Goal: Information Seeking & Learning: Compare options

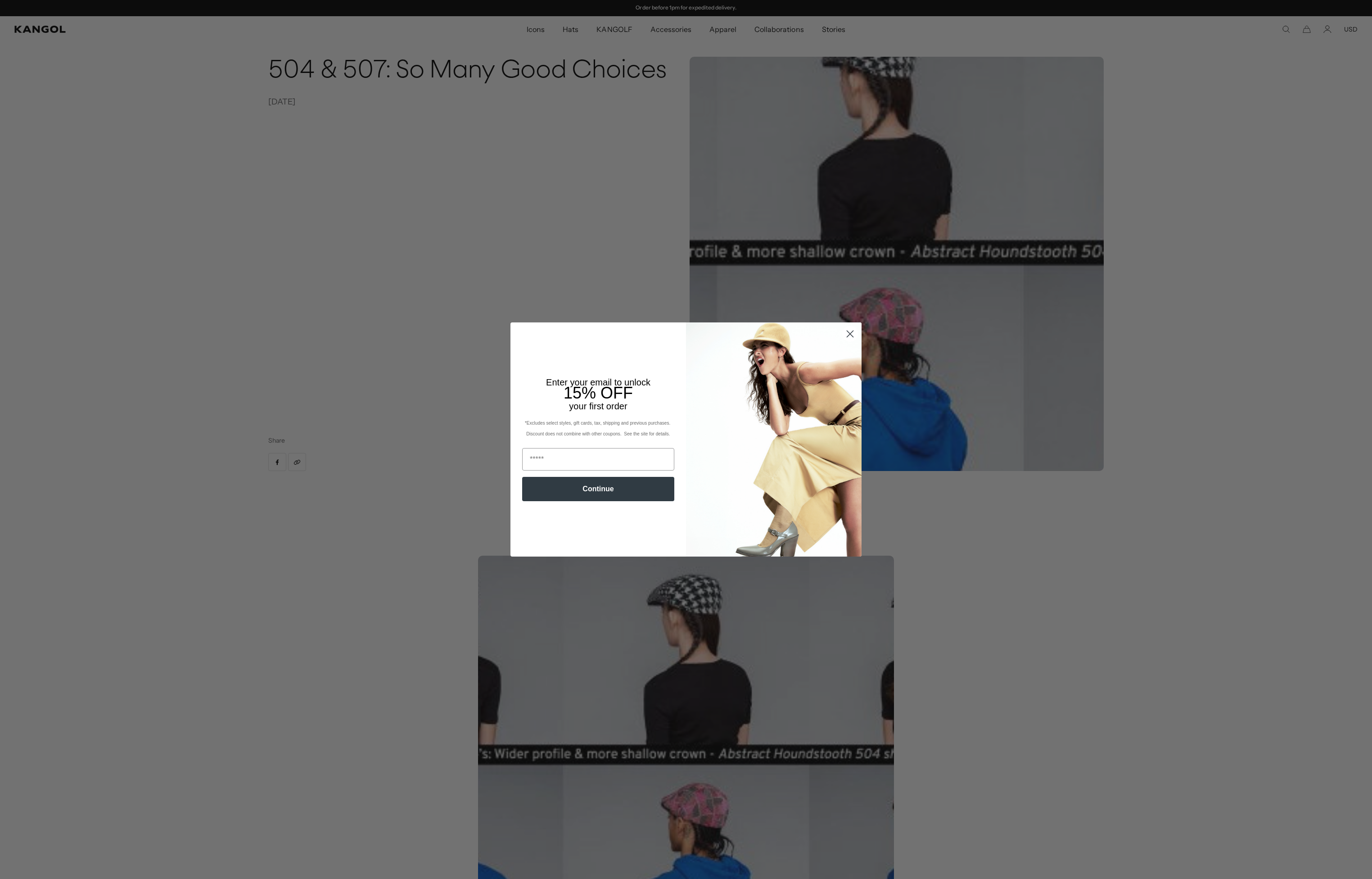
click at [761, 333] on circle "Close dialog" at bounding box center [850, 334] width 15 height 15
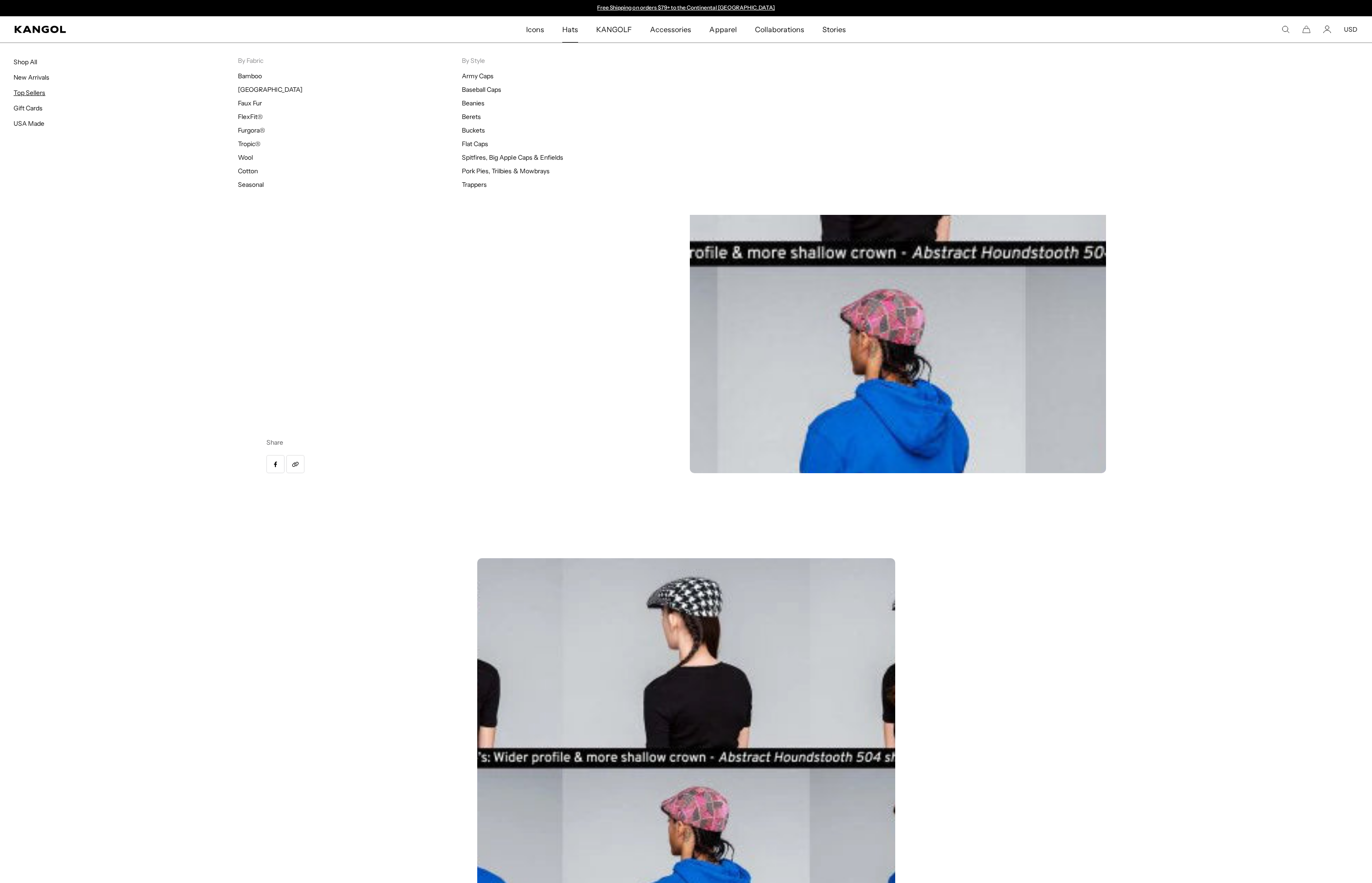
click at [35, 92] on link "Top Sellers" at bounding box center [29, 93] width 32 height 8
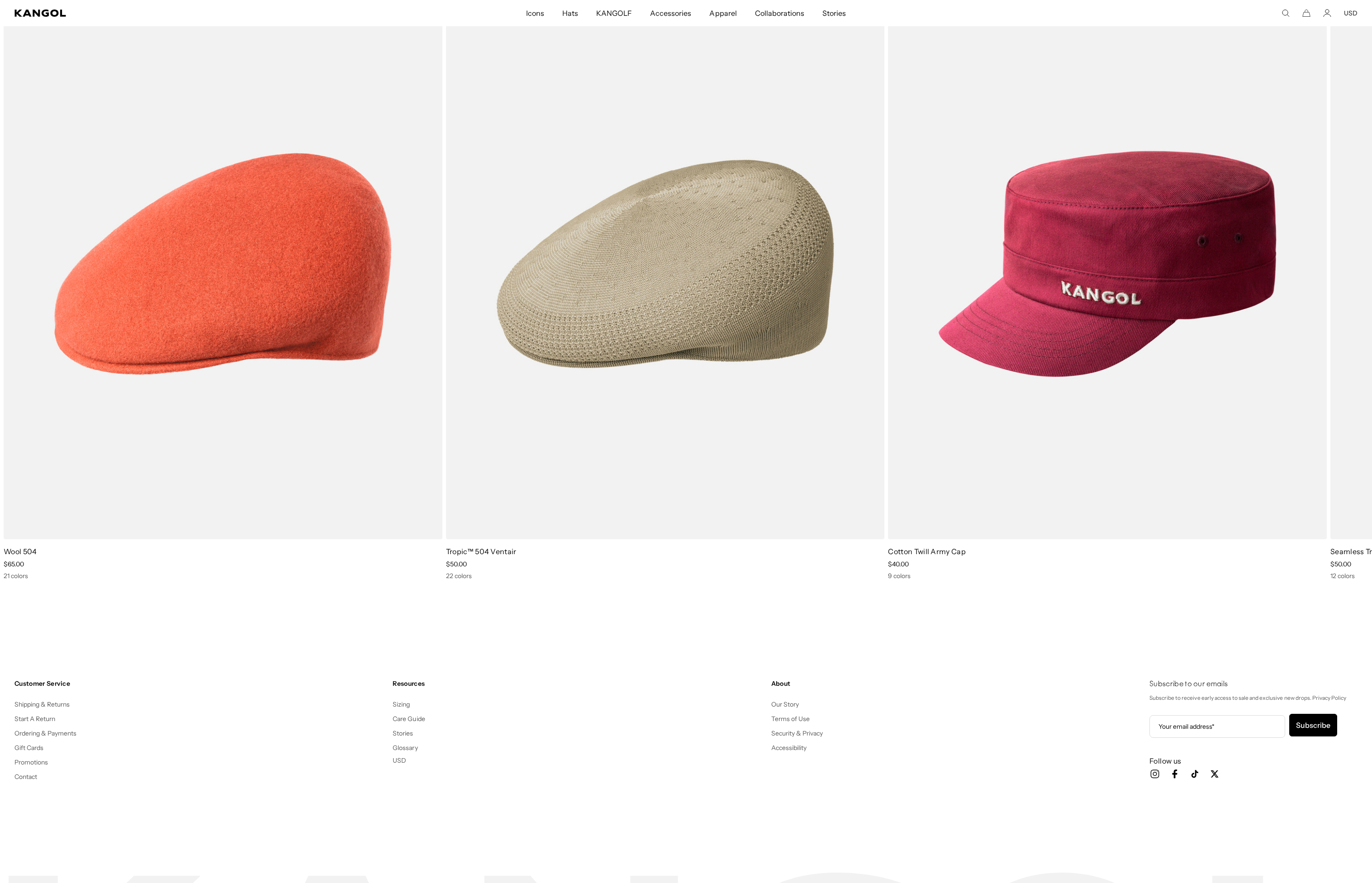
scroll to position [0, 186]
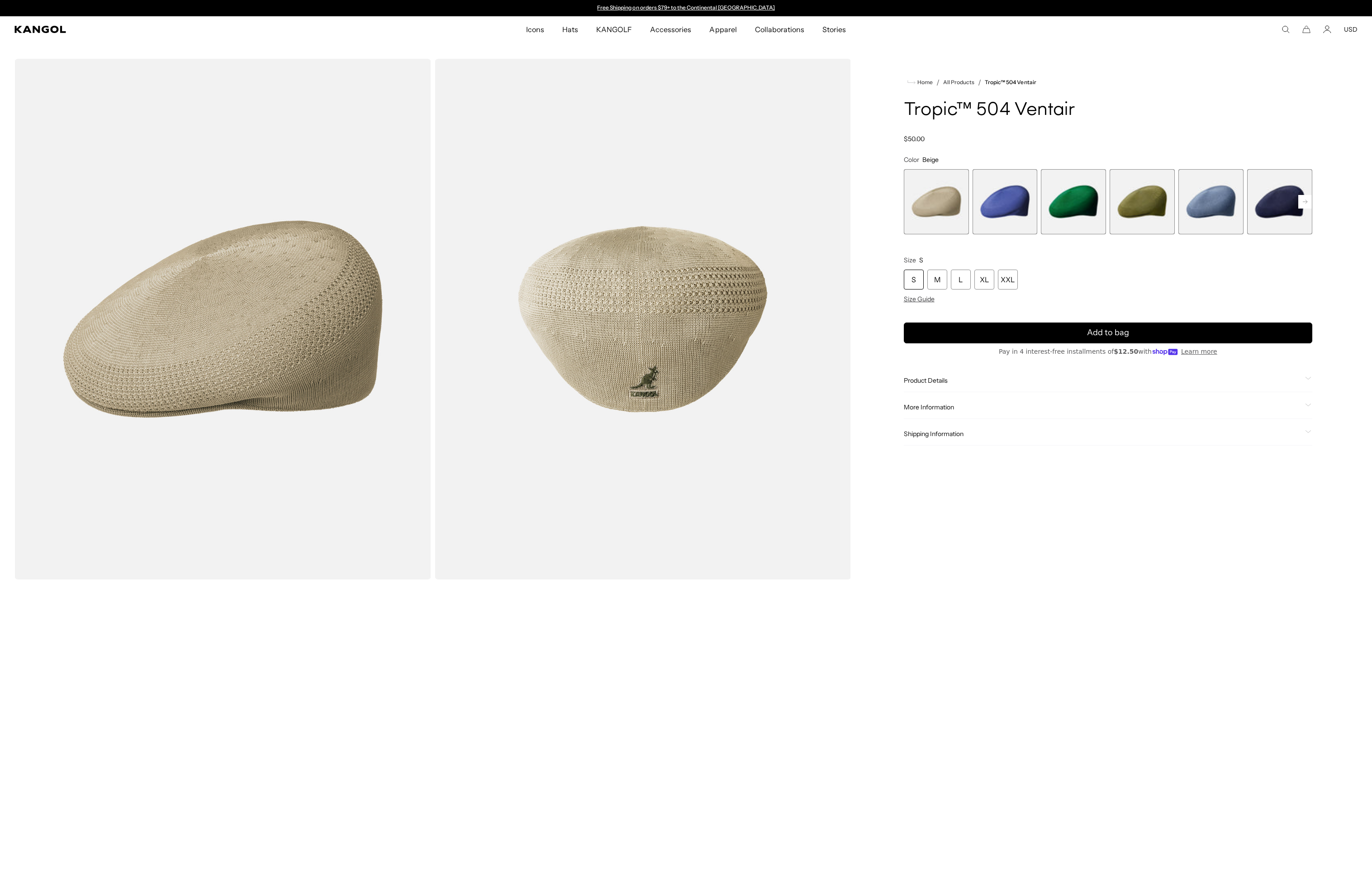
click at [937, 372] on div "Product Details The Tropic ™ 504 Ventair cap gets its name from a unique place …" at bounding box center [1108, 380] width 408 height 23
click at [930, 377] on span "Product Details" at bounding box center [1103, 380] width 398 height 8
drag, startPoint x: 1269, startPoint y: 407, endPoint x: 950, endPoint y: 409, distance: 319.0
click at [950, 409] on p "The Tropic ™ 504 Ventair cap gets its name from a unique place — the number of …" at bounding box center [1108, 412] width 408 height 40
click at [949, 407] on span "make this an ultra-" at bounding box center [975, 406] width 53 height 8
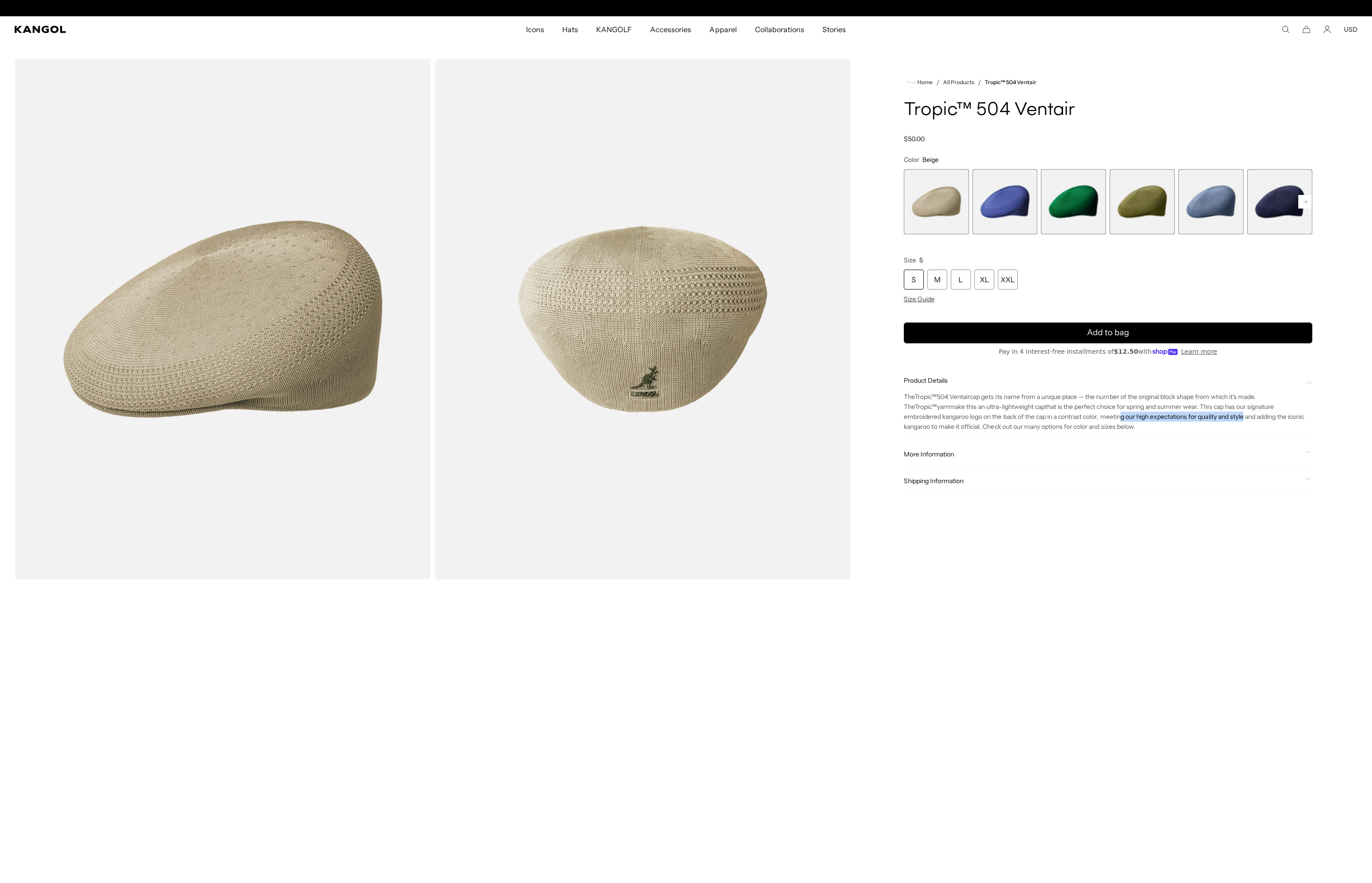
scroll to position [0, 186]
drag, startPoint x: 1203, startPoint y: 416, endPoint x: 945, endPoint y: 415, distance: 258.0
click at [945, 415] on span "that is the perfect choice for spring and summer wear. This cap has our signatu…" at bounding box center [1104, 416] width 401 height 28
click at [926, 416] on span "that is the perfect choice for spring and summer wear. This cap has our signatu…" at bounding box center [1104, 416] width 401 height 28
click at [948, 455] on span "More Information" at bounding box center [1103, 454] width 398 height 8
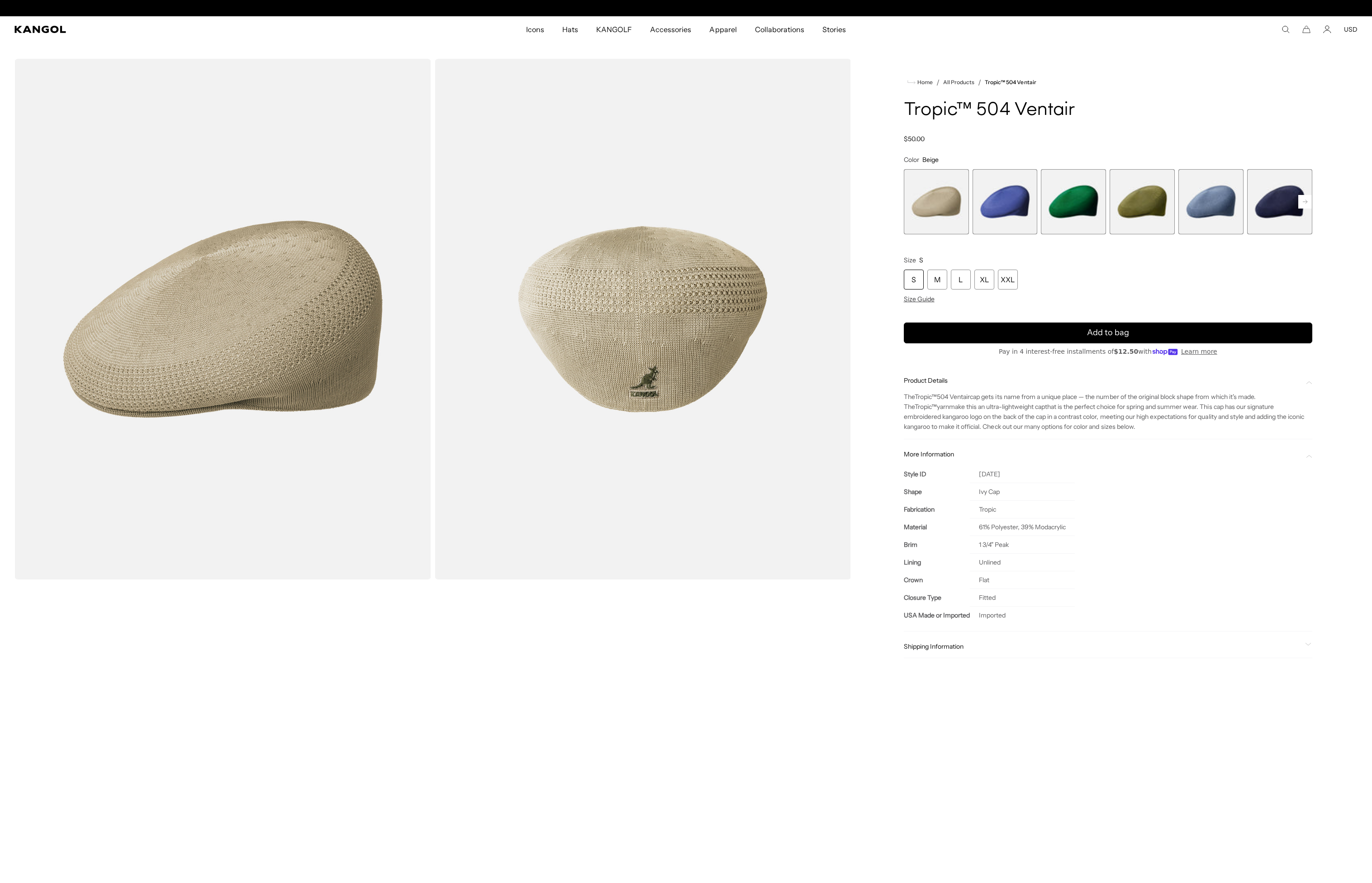
scroll to position [0, 0]
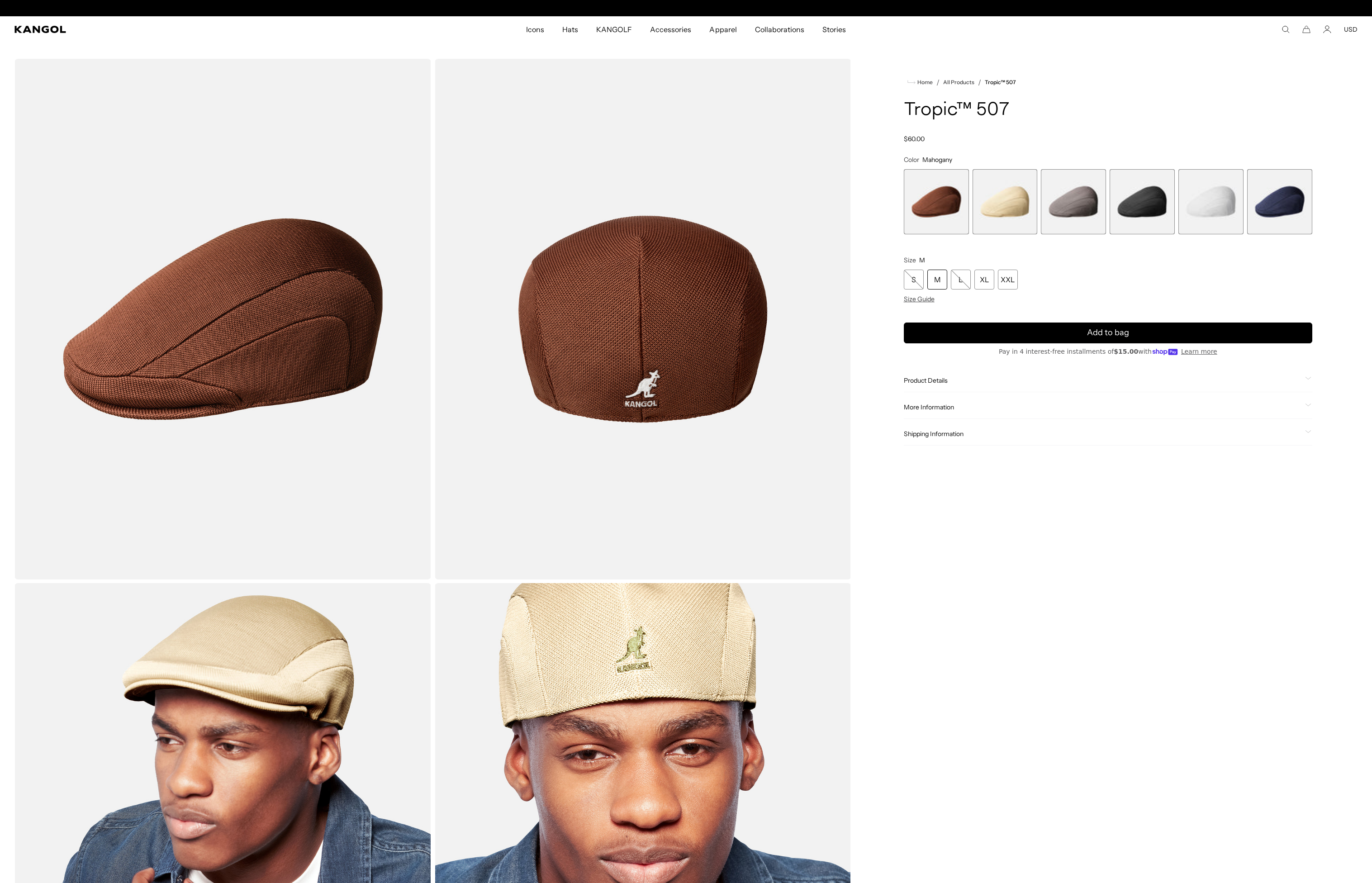
scroll to position [0, 186]
click at [958, 378] on span "Product Details" at bounding box center [1103, 380] width 398 height 8
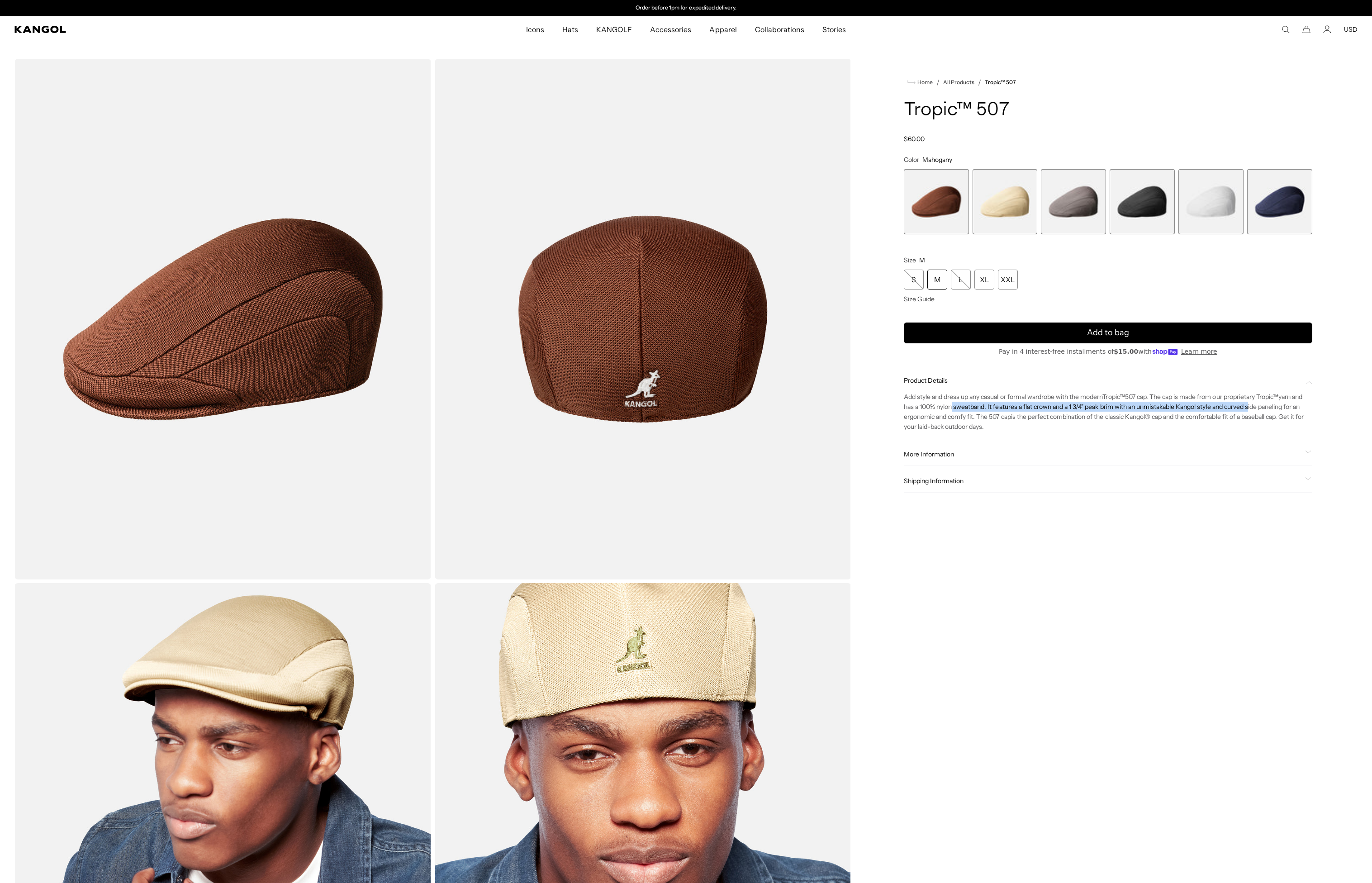
drag, startPoint x: 1232, startPoint y: 405, endPoint x: 961, endPoint y: 407, distance: 271.0
click at [961, 407] on span ". The cap is made from our proprietary Tropic ™ yarn and has a 100% nylon sweat…" at bounding box center [1103, 407] width 399 height 28
click at [953, 406] on span ". The cap is made from our proprietary Tropic ™ yarn and has a 100% nylon sweat…" at bounding box center [1103, 407] width 399 height 28
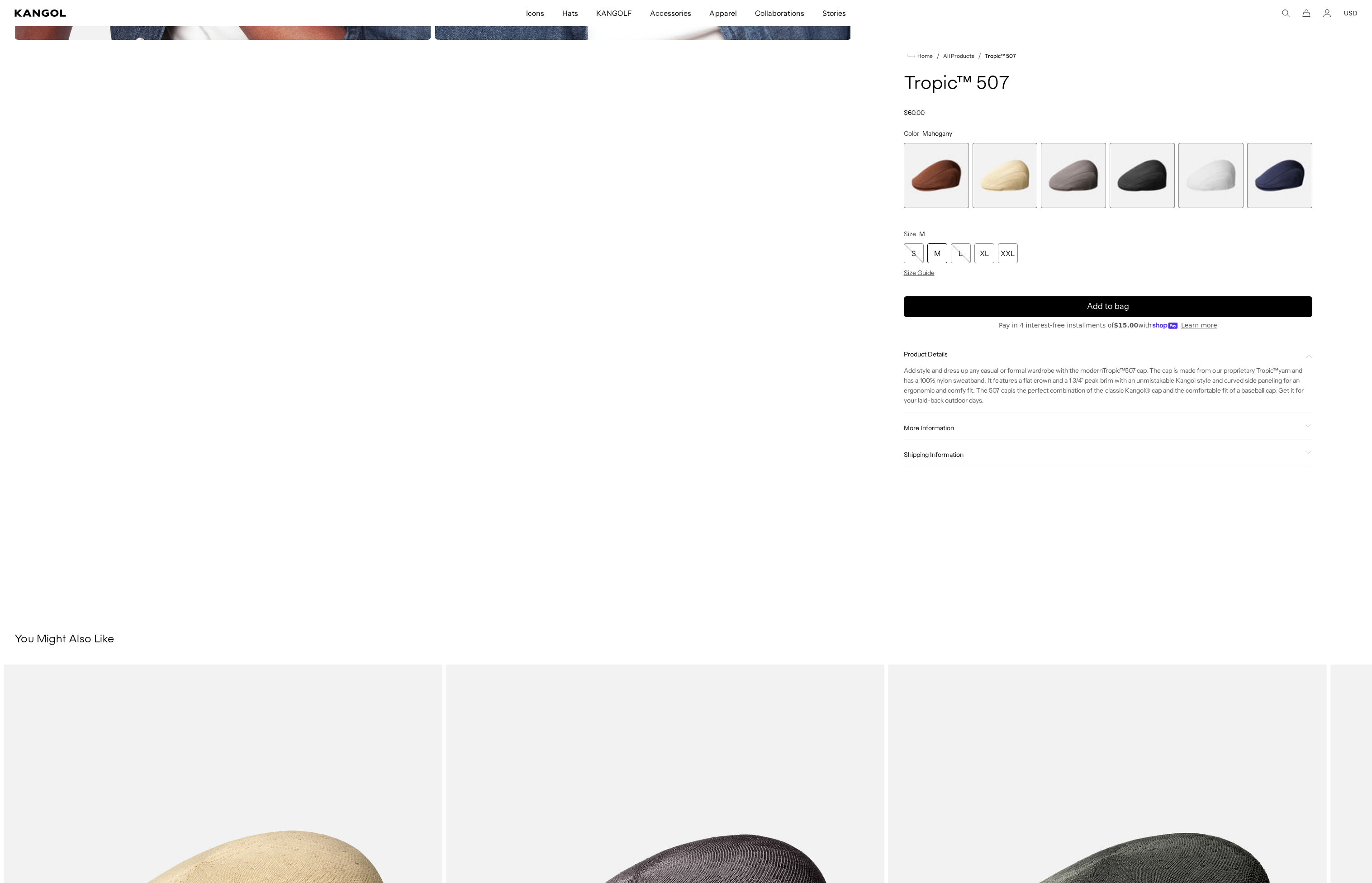
scroll to position [0, 0]
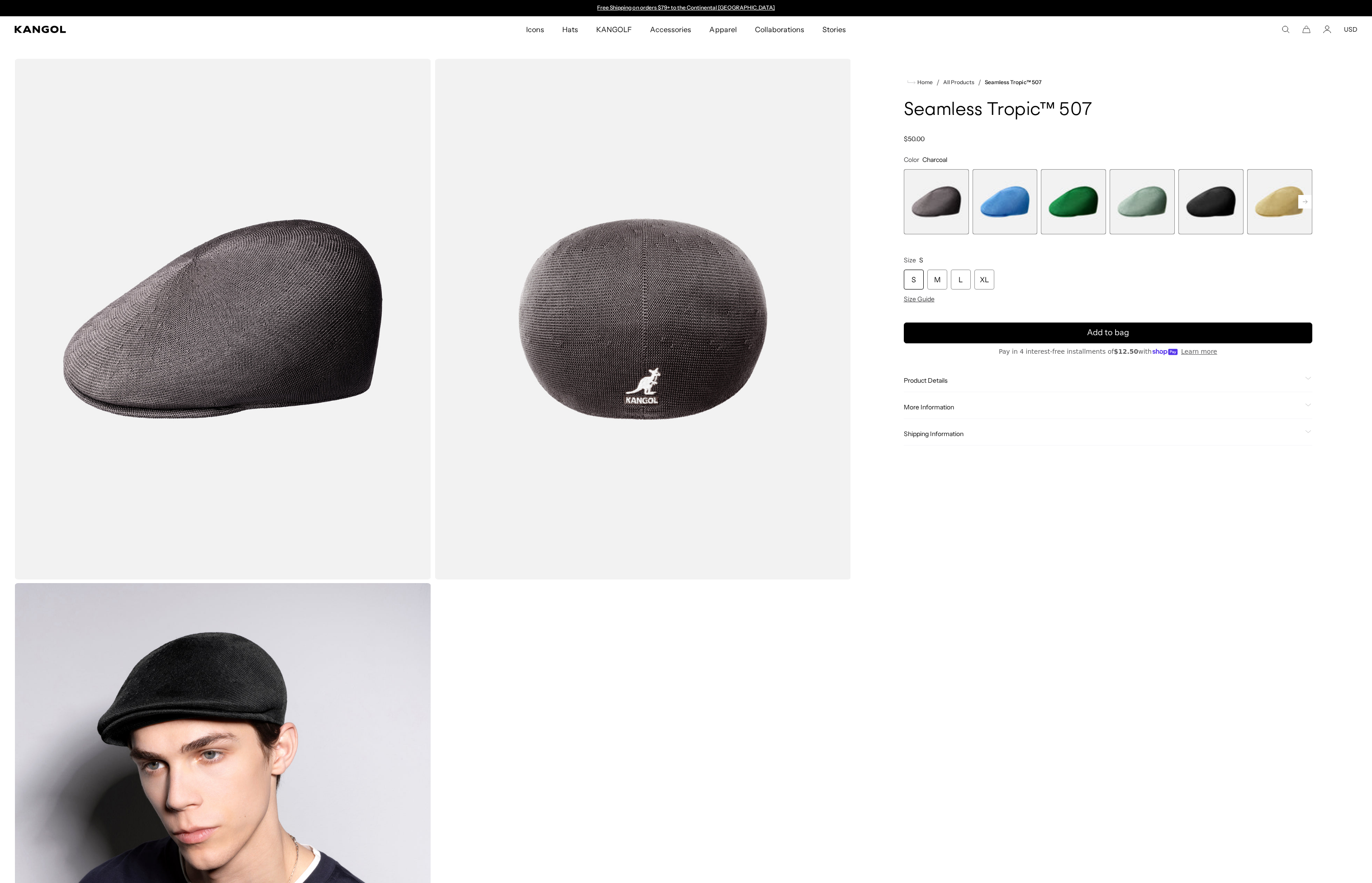
click at [1004, 203] on span "2 of 12" at bounding box center [1005, 202] width 65 height 65
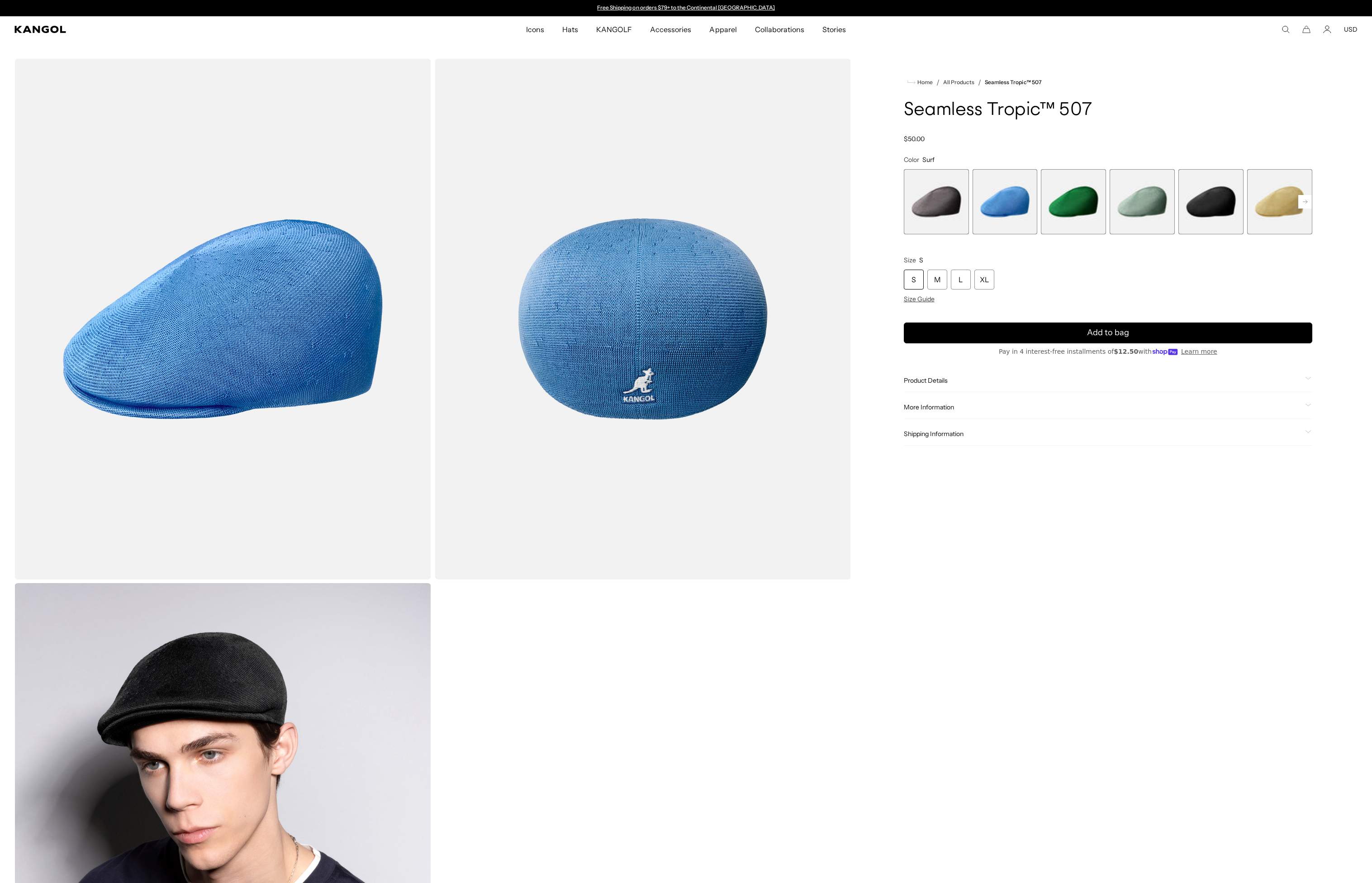
click at [1063, 204] on span "3 of 12" at bounding box center [1074, 202] width 65 height 65
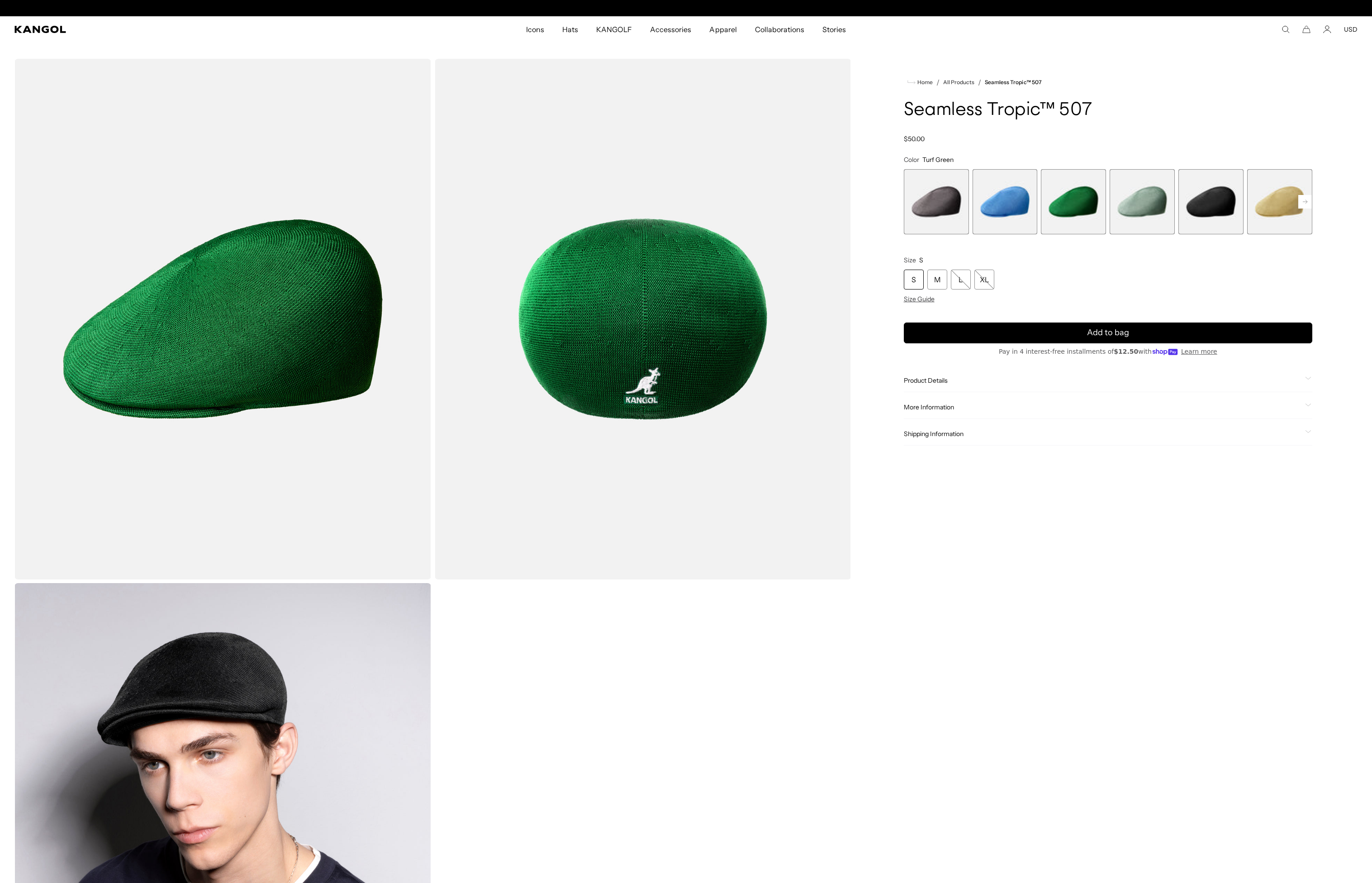
scroll to position [0, 186]
click at [1136, 202] on span "4 of 12" at bounding box center [1142, 202] width 65 height 65
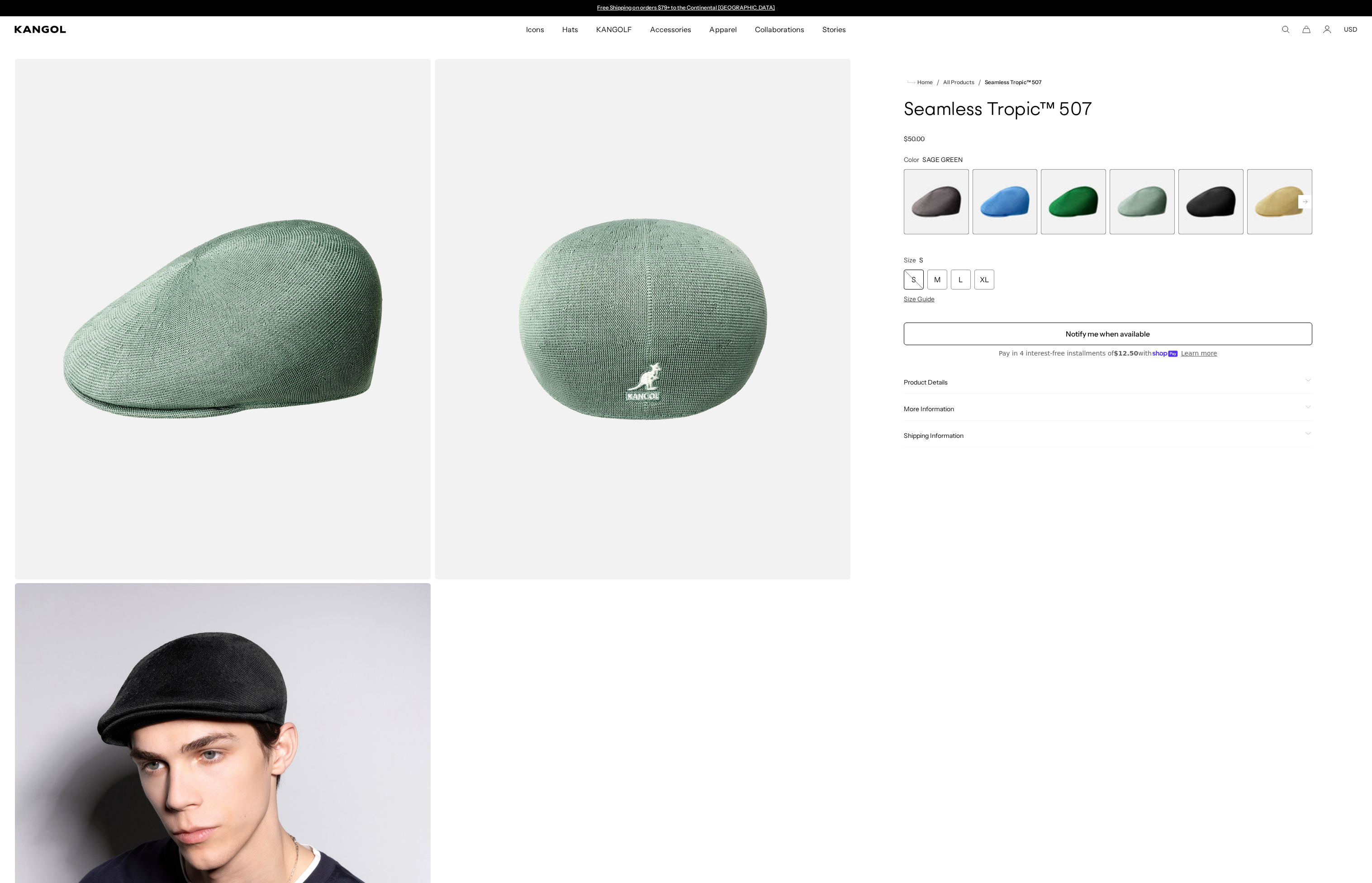
click at [1094, 212] on span "3 of 12" at bounding box center [1074, 202] width 65 height 65
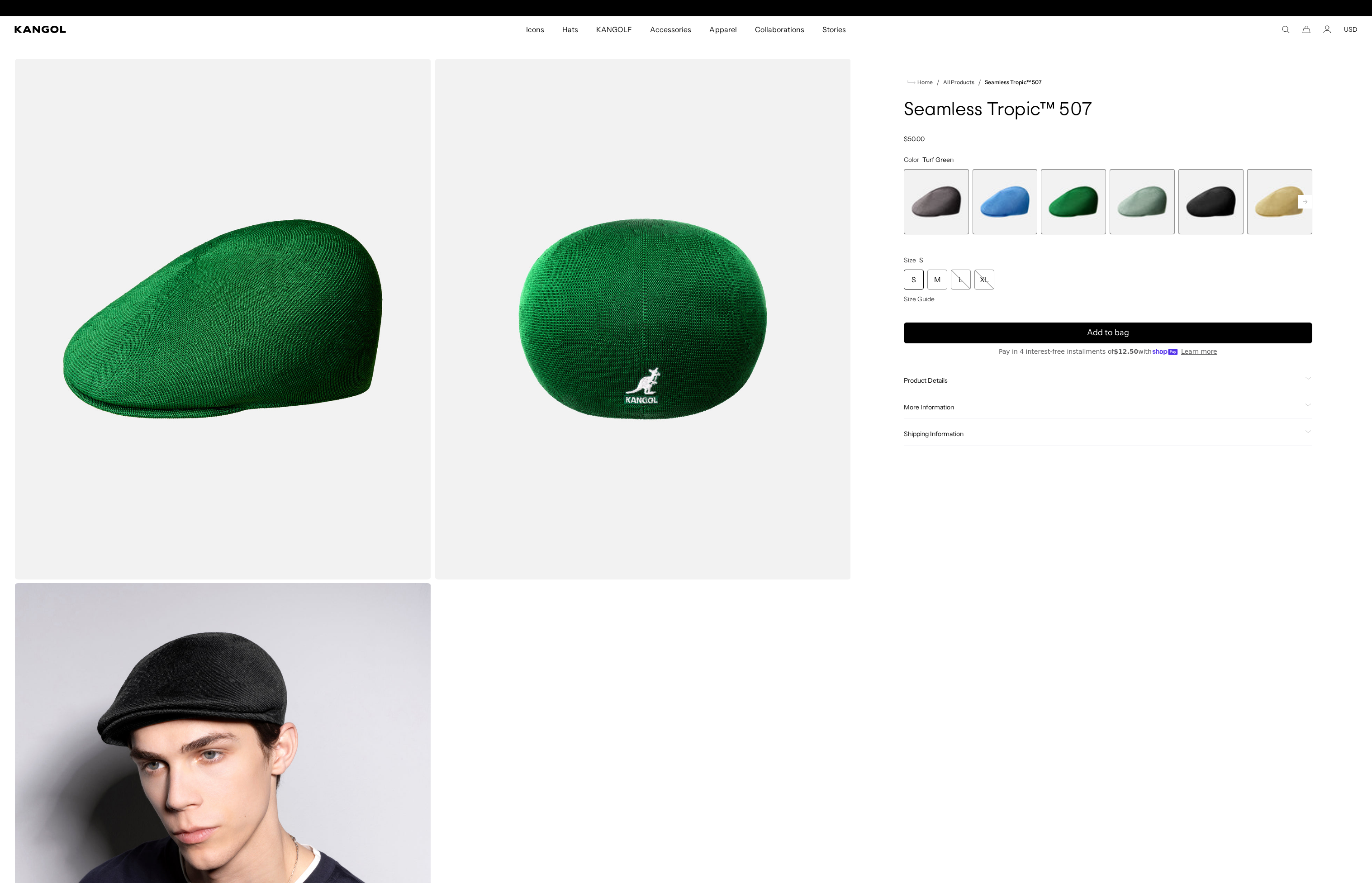
click at [1153, 205] on span "4 of 12" at bounding box center [1142, 202] width 65 height 65
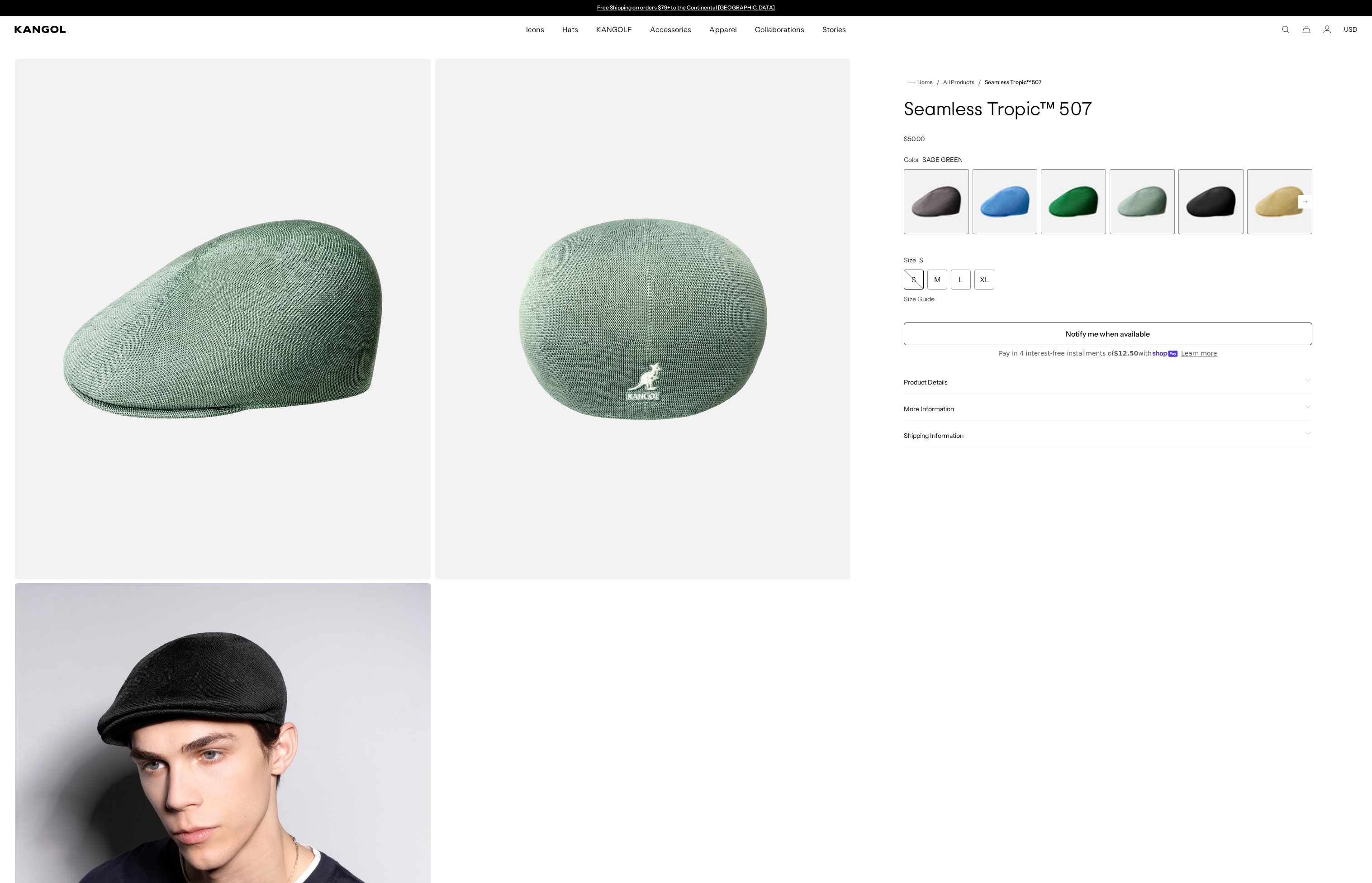
click at [1197, 206] on span "5 of 12" at bounding box center [1211, 202] width 65 height 65
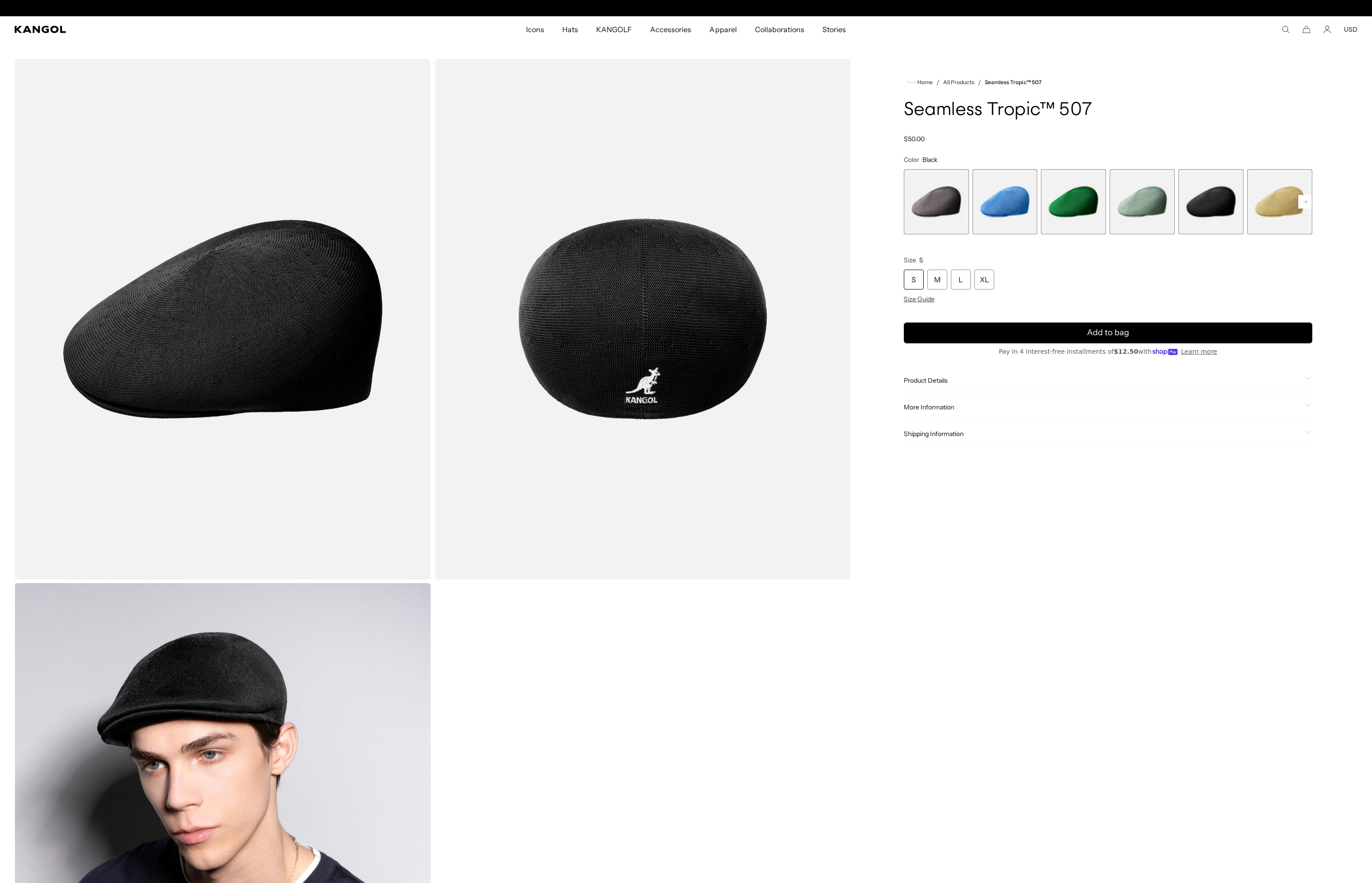
scroll to position [0, 186]
click at [1309, 200] on rect at bounding box center [1305, 201] width 13 height 13
click at [1189, 215] on span "7 of 12" at bounding box center [1211, 202] width 65 height 65
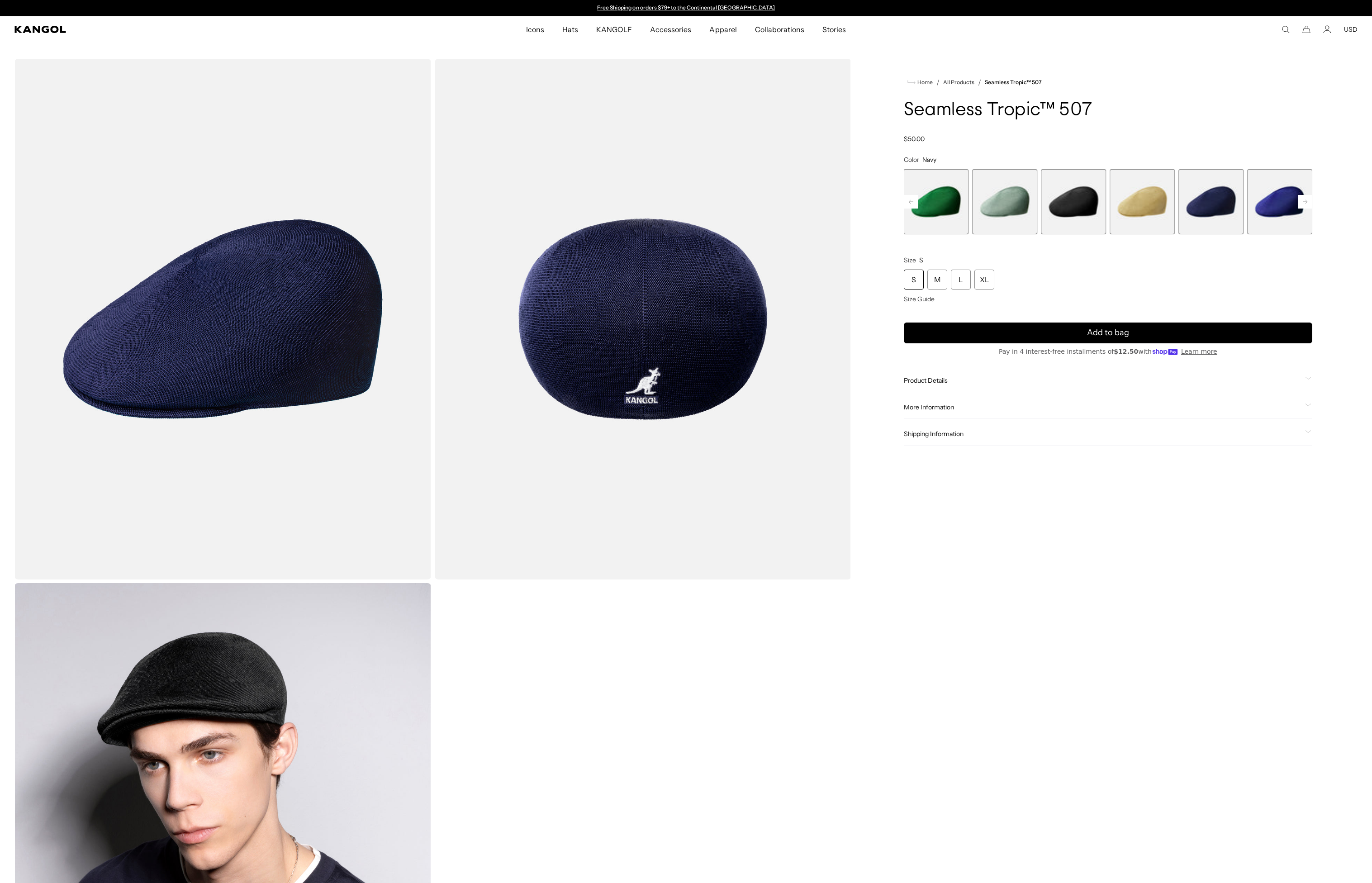
click at [1303, 202] on rect at bounding box center [1305, 201] width 13 height 13
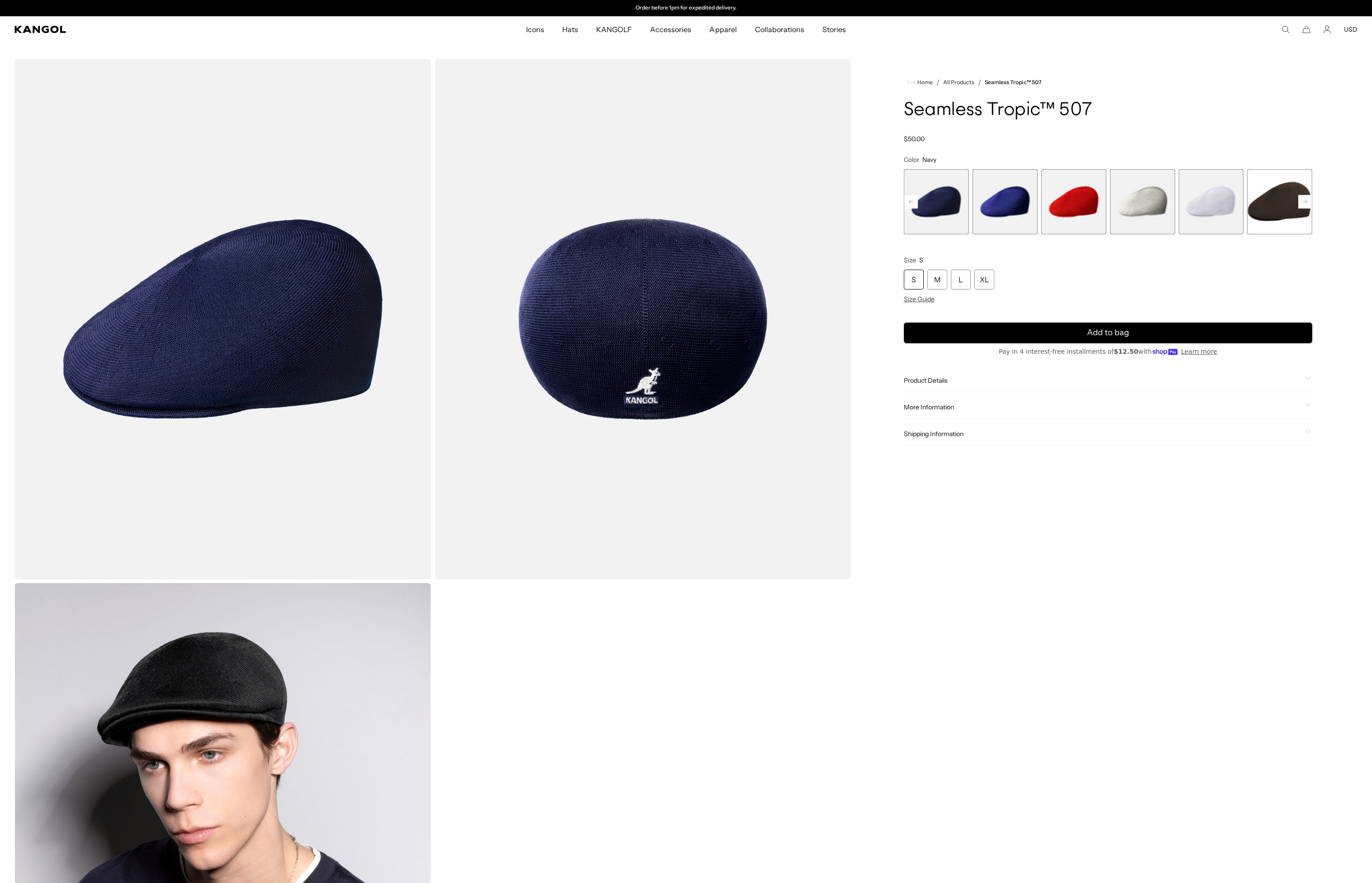
click at [1303, 202] on div "Previous Next Charcoal Variant sold out or unavailable Surf Variant sold out or…" at bounding box center [1108, 202] width 408 height 65
click at [1275, 215] on span "12 of 12" at bounding box center [1280, 202] width 65 height 65
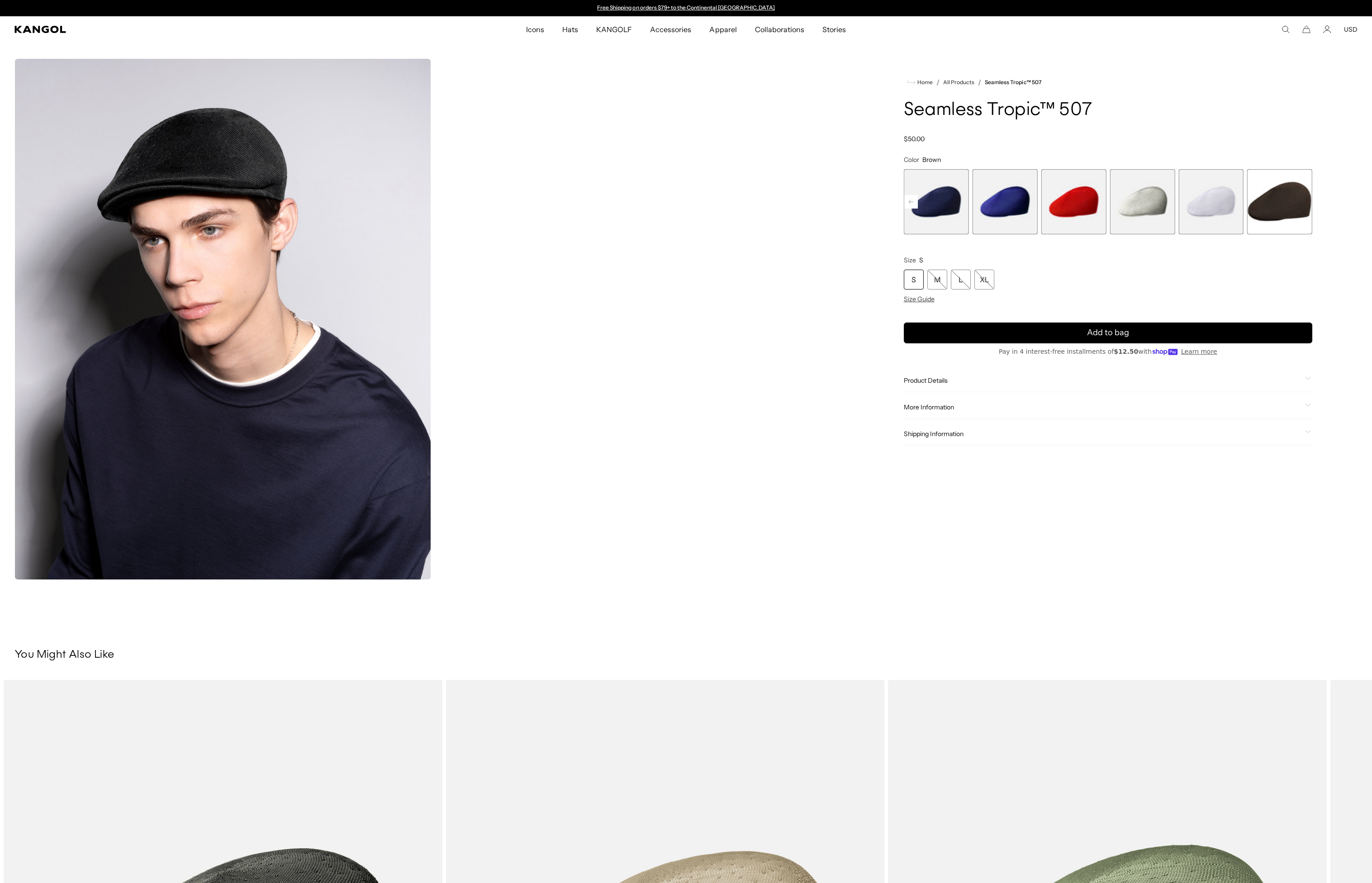
click at [939, 205] on span "7 of 12" at bounding box center [937, 202] width 65 height 65
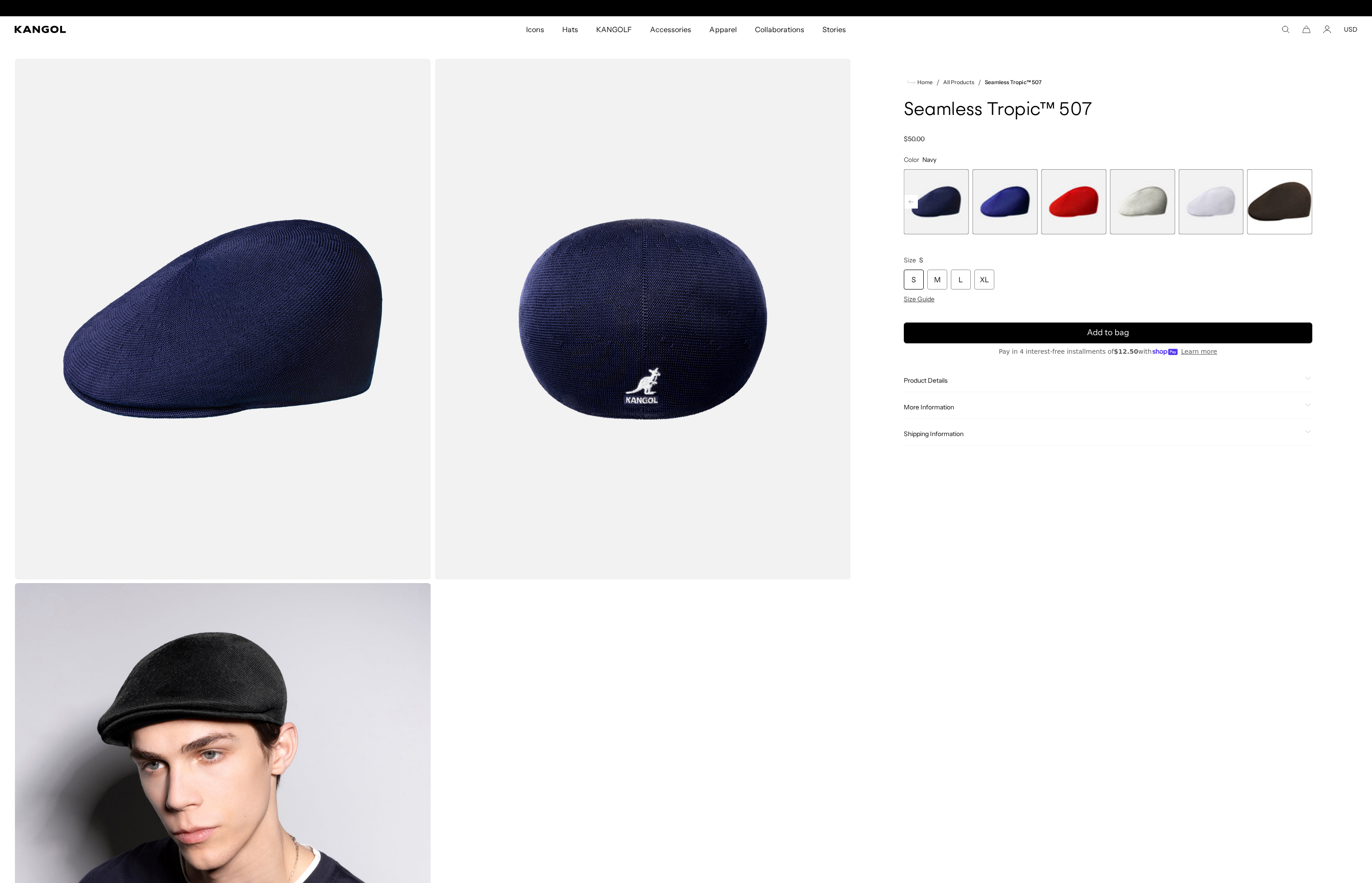
scroll to position [0, 186]
click at [909, 202] on icon at bounding box center [911, 202] width 4 height 4
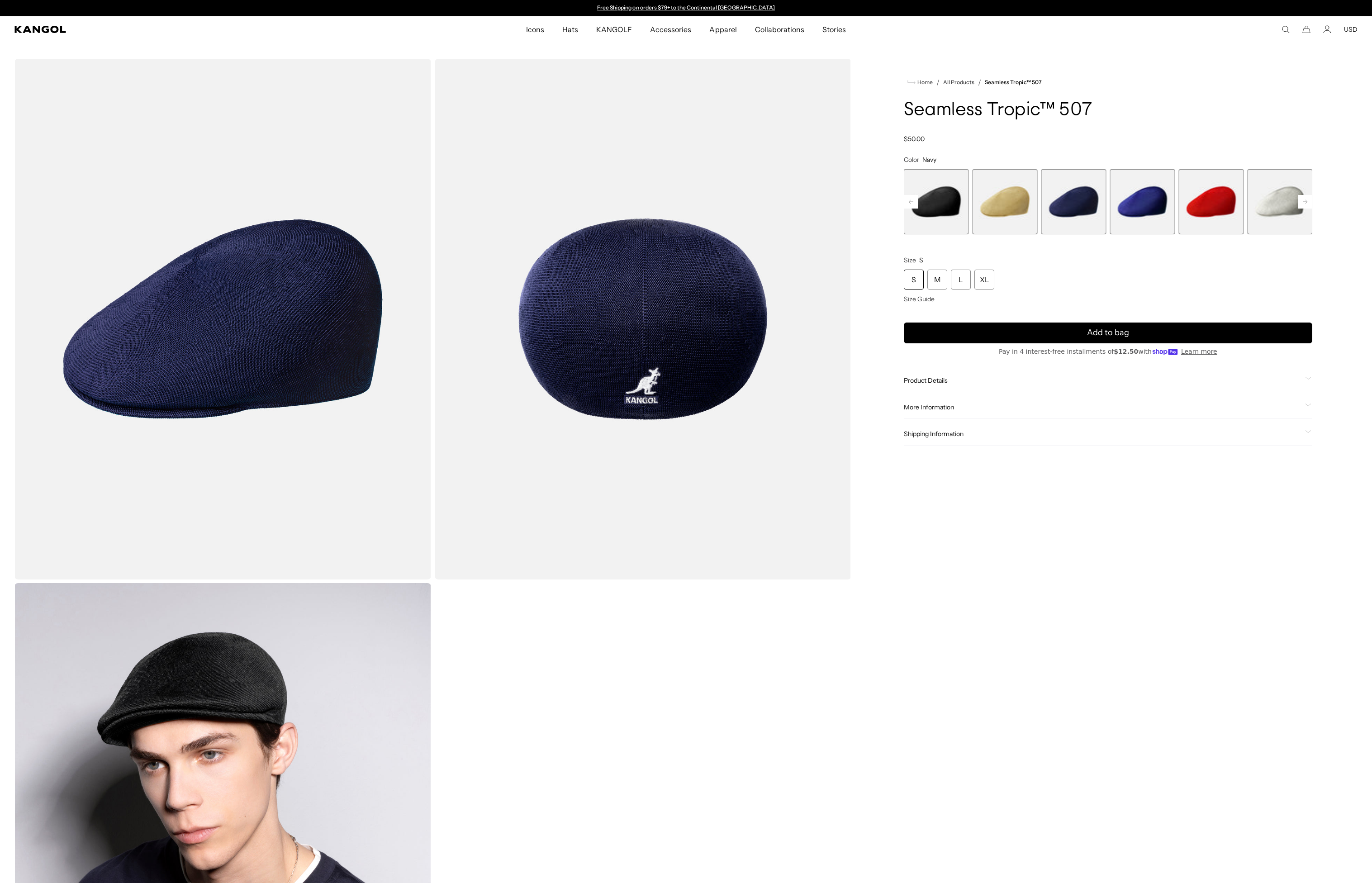
click at [956, 206] on span "5 of 12" at bounding box center [937, 202] width 65 height 65
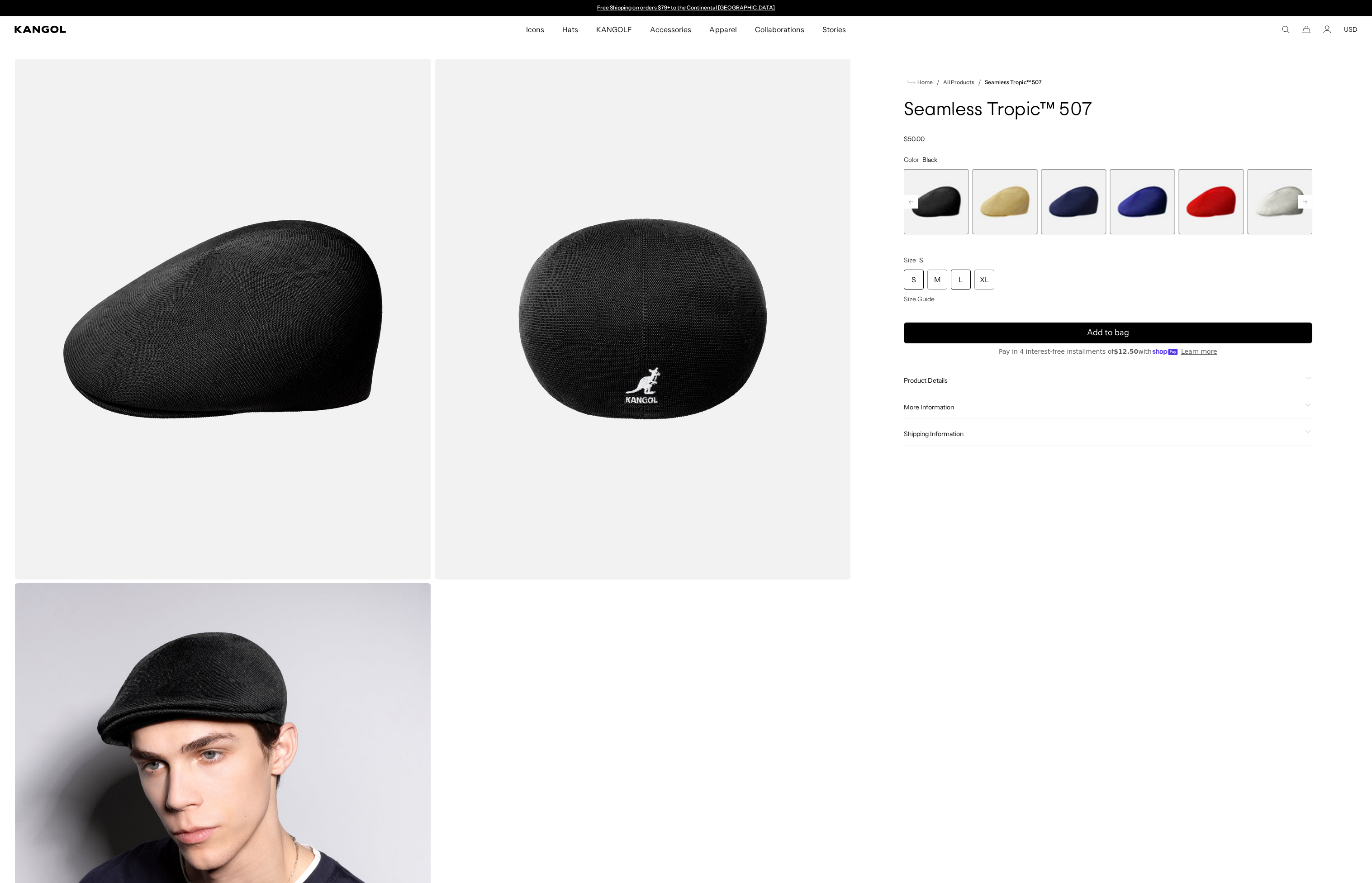
click at [965, 283] on div "L" at bounding box center [960, 279] width 20 height 20
click at [989, 281] on div "XL" at bounding box center [984, 279] width 20 height 20
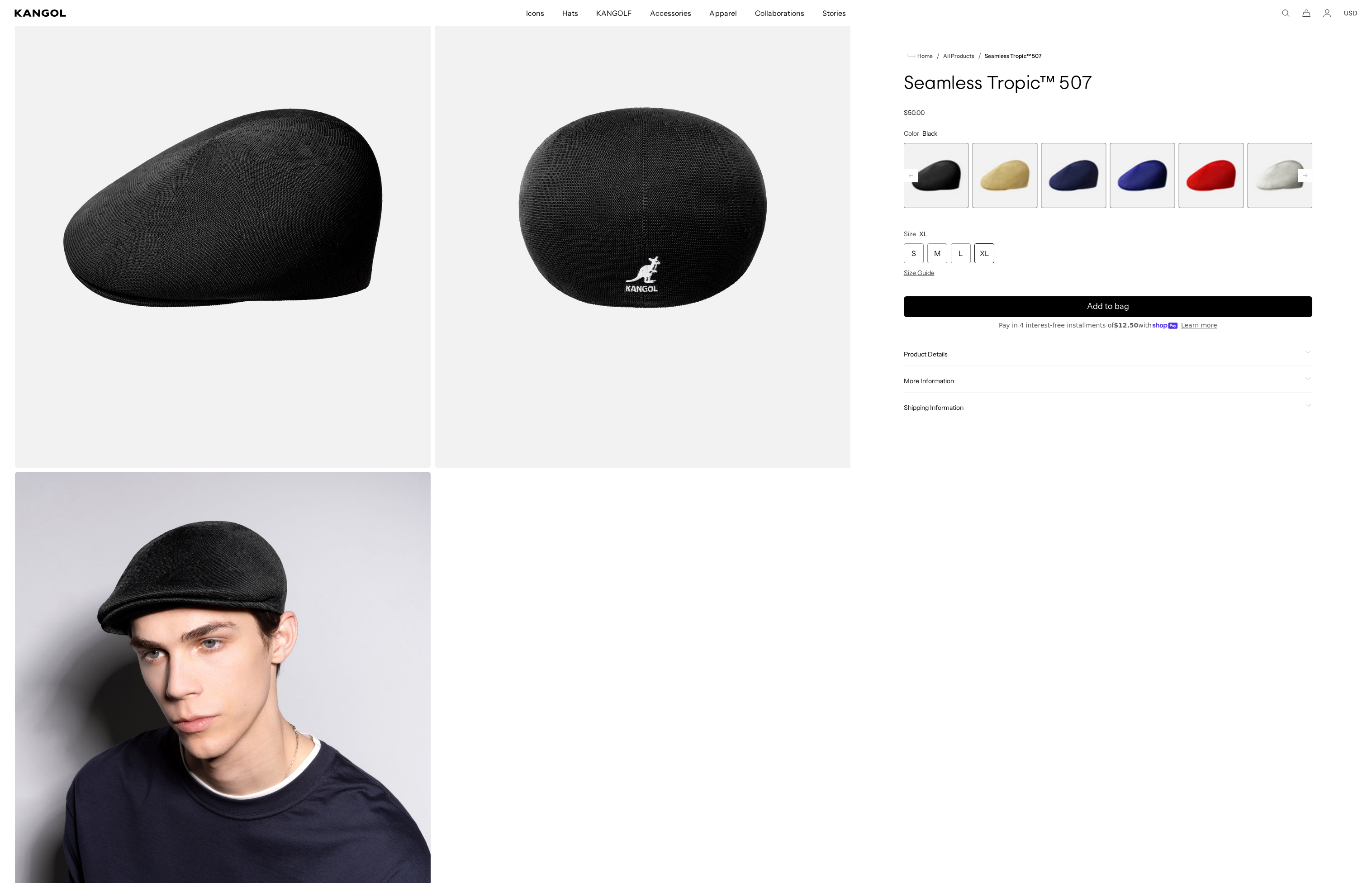
scroll to position [0, 186]
click at [936, 361] on div "Product Details The Seamless Tropic ™ 507 is a modern & sleek Kangol cap shape …" at bounding box center [1108, 354] width 408 height 23
click at [945, 354] on span "Product Details" at bounding box center [1103, 354] width 398 height 8
drag, startPoint x: 1181, startPoint y: 370, endPoint x: 1034, endPoint y: 369, distance: 147.0
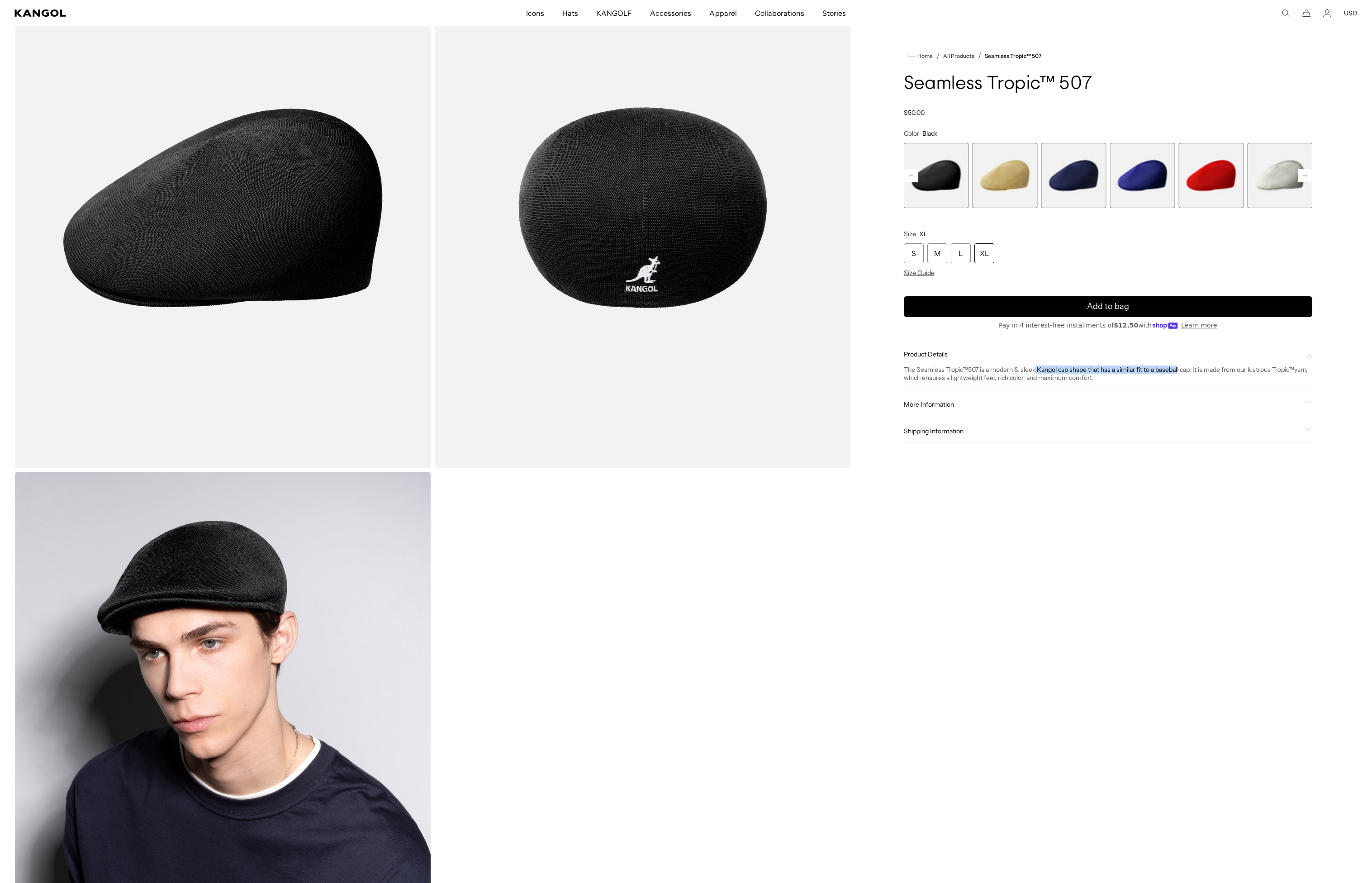
click at [1034, 369] on div "The Seamless Tropic ™ 507 is a modern & sleek Kangol cap shape that has a simil…" at bounding box center [1108, 374] width 408 height 16
click at [1030, 369] on div "The Seamless Tropic ™ 507 is a modern & sleek Kangol cap shape that has a simil…" at bounding box center [1108, 374] width 408 height 16
drag, startPoint x: 942, startPoint y: 375, endPoint x: 1077, endPoint y: 375, distance: 135.0
click at [1077, 375] on div "The Seamless Tropic ™ 507 is a modern & sleek Kangol cap shape that has a simil…" at bounding box center [1108, 374] width 408 height 16
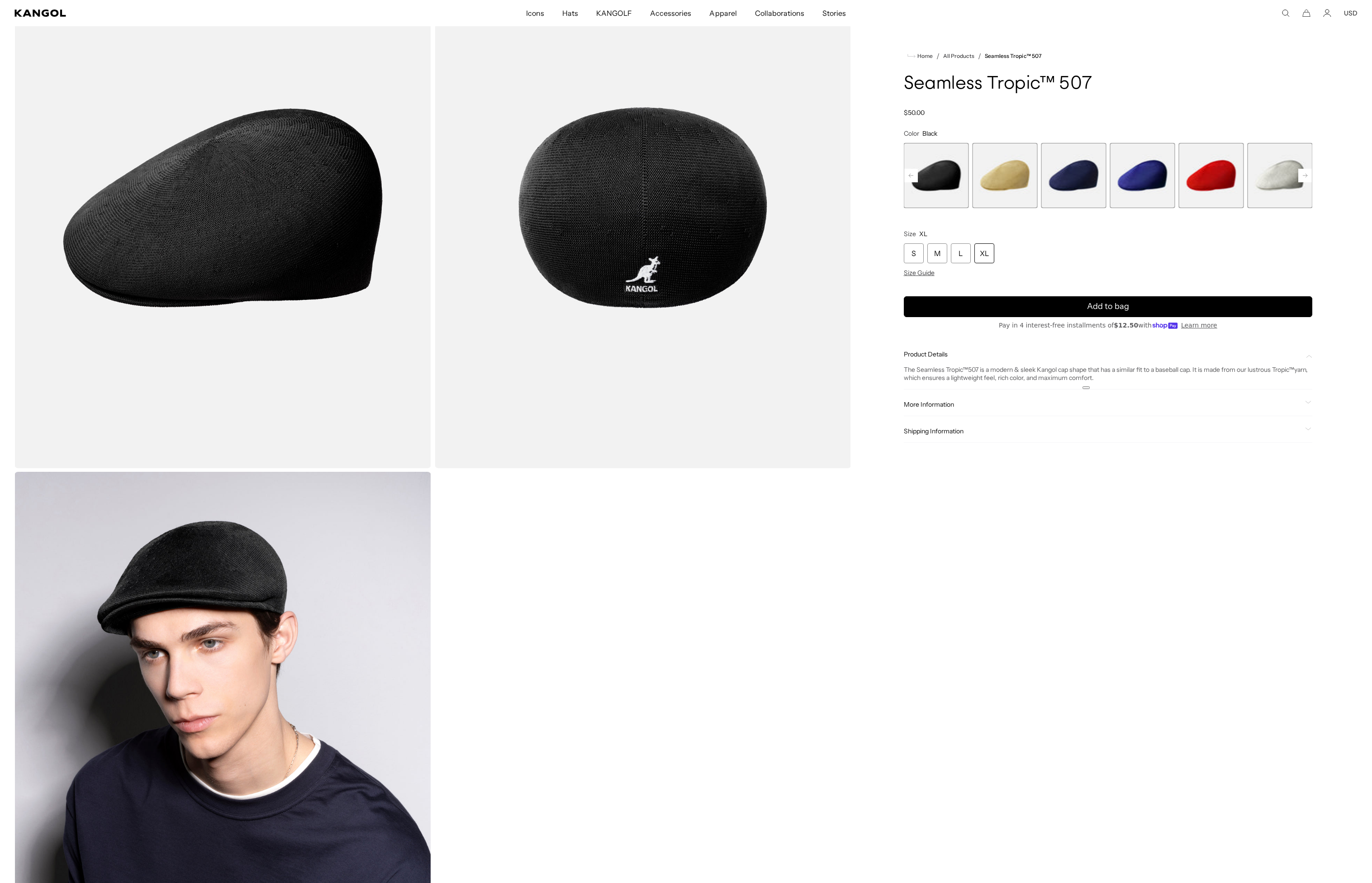
click at [1123, 375] on div "The Seamless Tropic ™ 507 is a modern & sleek Kangol cap shape that has a simil…" at bounding box center [1108, 374] width 408 height 16
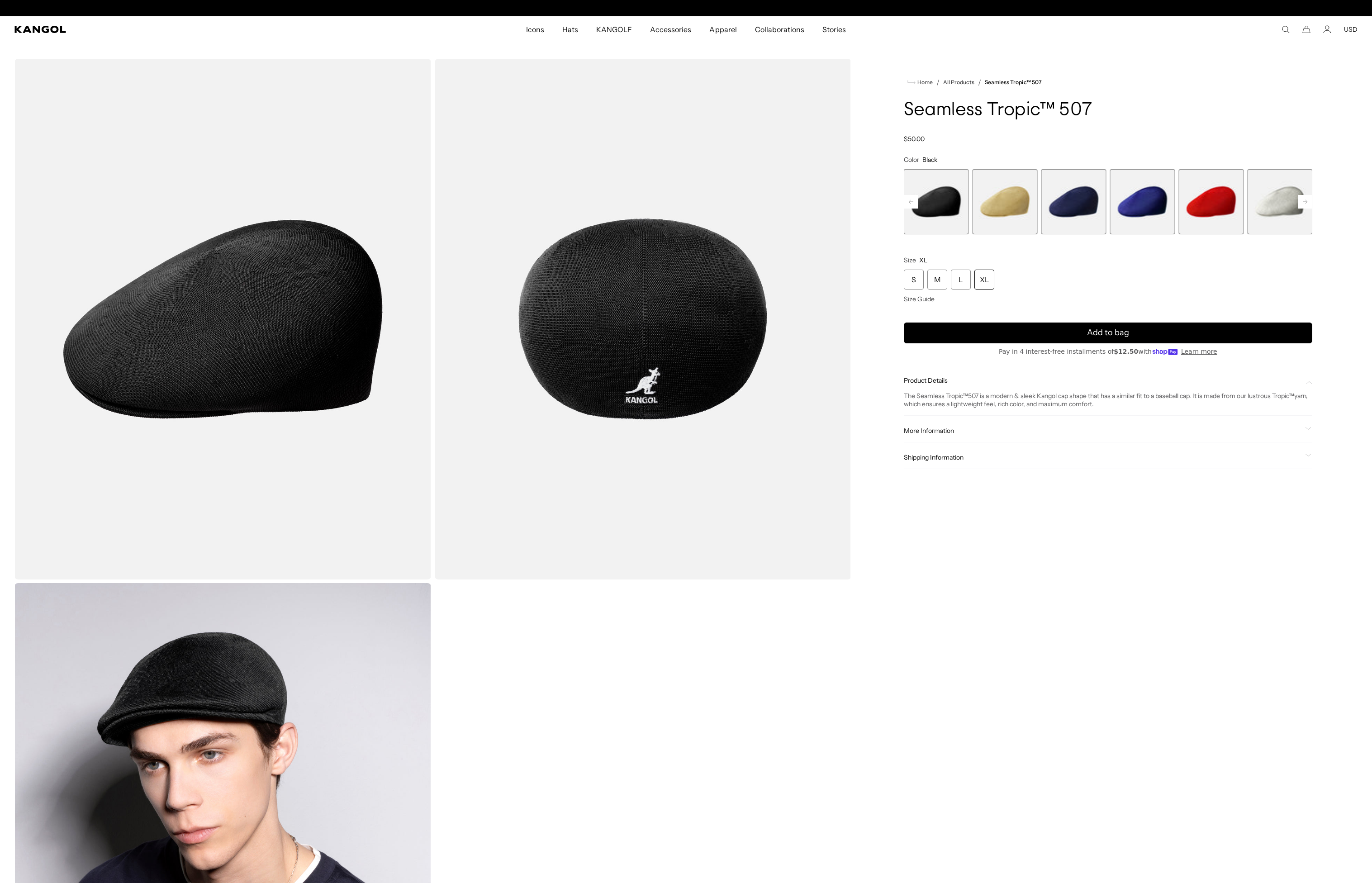
scroll to position [0, 0]
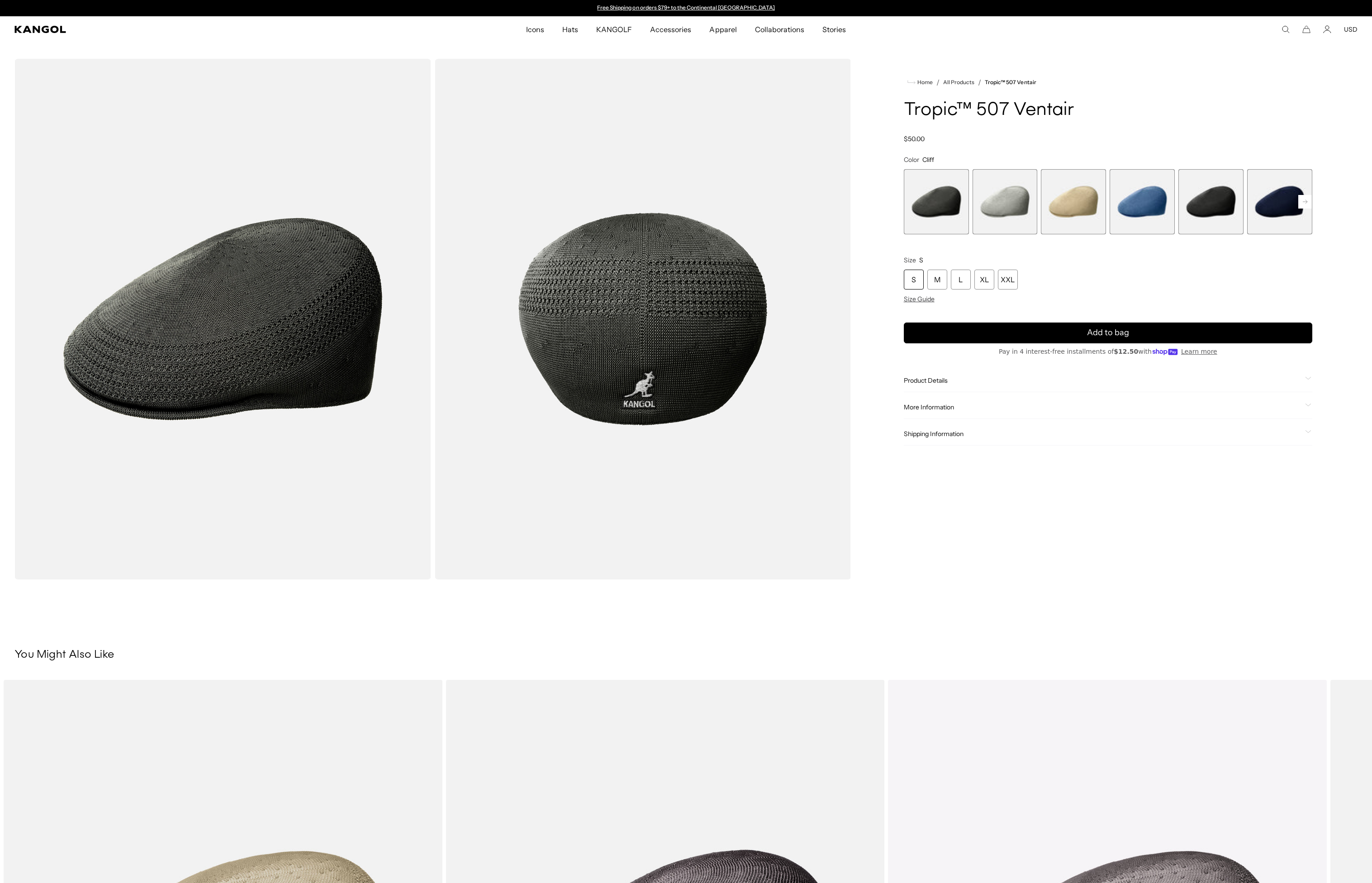
click at [943, 375] on div "Product Details The Tropic ™ 507 Ventair is a modern & sleek cap shape with cur…" at bounding box center [1108, 380] width 408 height 23
click at [942, 378] on span "Product Details" at bounding box center [1103, 380] width 398 height 8
drag, startPoint x: 1144, startPoint y: 399, endPoint x: 1009, endPoint y: 404, distance: 135.1
click at [1009, 404] on div "The Tropic ™ 507 Ventair is a modern & sleek cap shape with curved side panelin…" at bounding box center [1108, 400] width 408 height 16
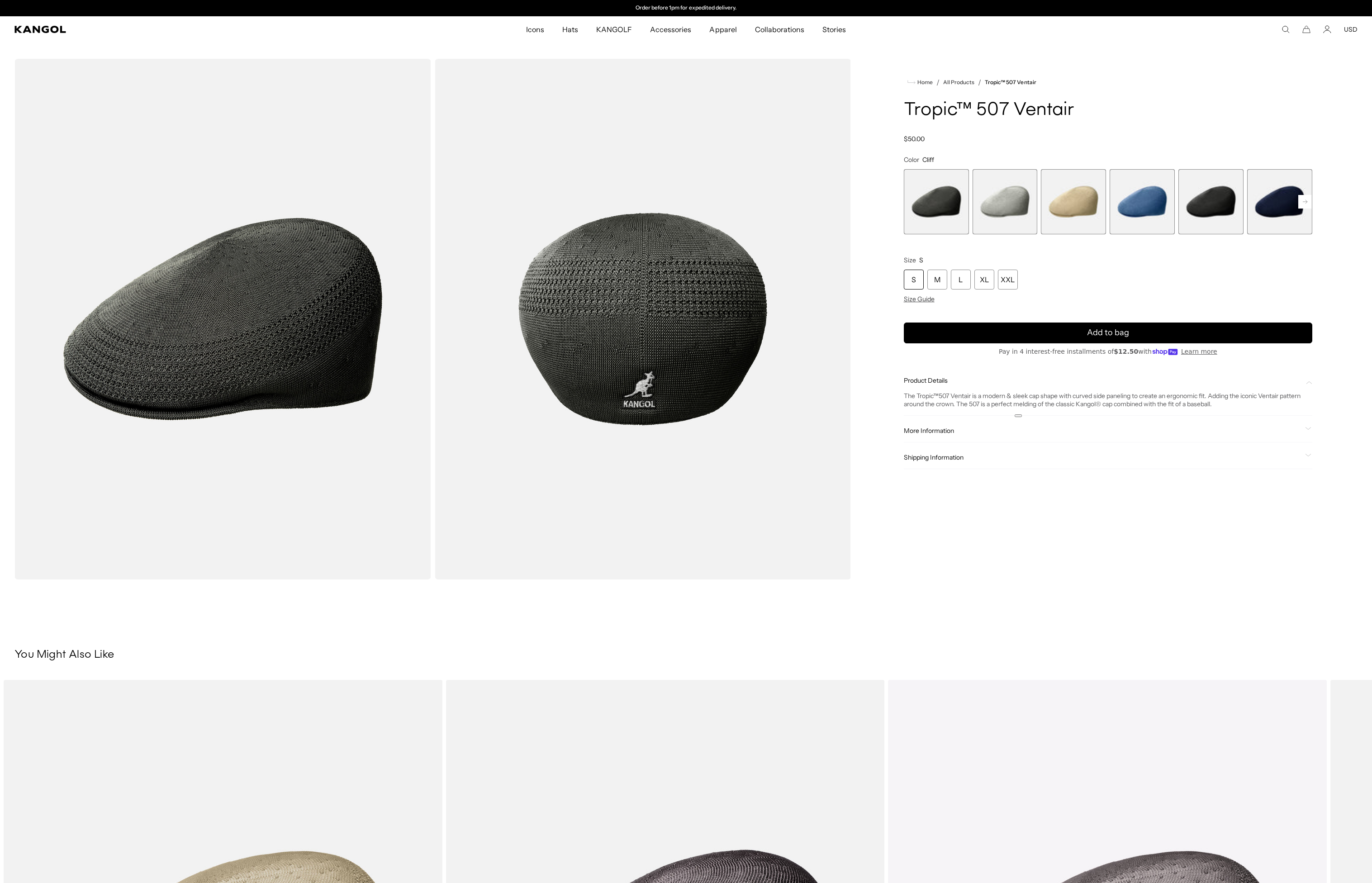
click at [986, 401] on div "The Tropic ™ 507 Ventair is a modern & sleek cap shape with curved side panelin…" at bounding box center [1108, 400] width 408 height 16
click at [936, 200] on span "1 of 9" at bounding box center [937, 202] width 65 height 65
click at [1006, 207] on span "2 of 9" at bounding box center [1005, 202] width 65 height 65
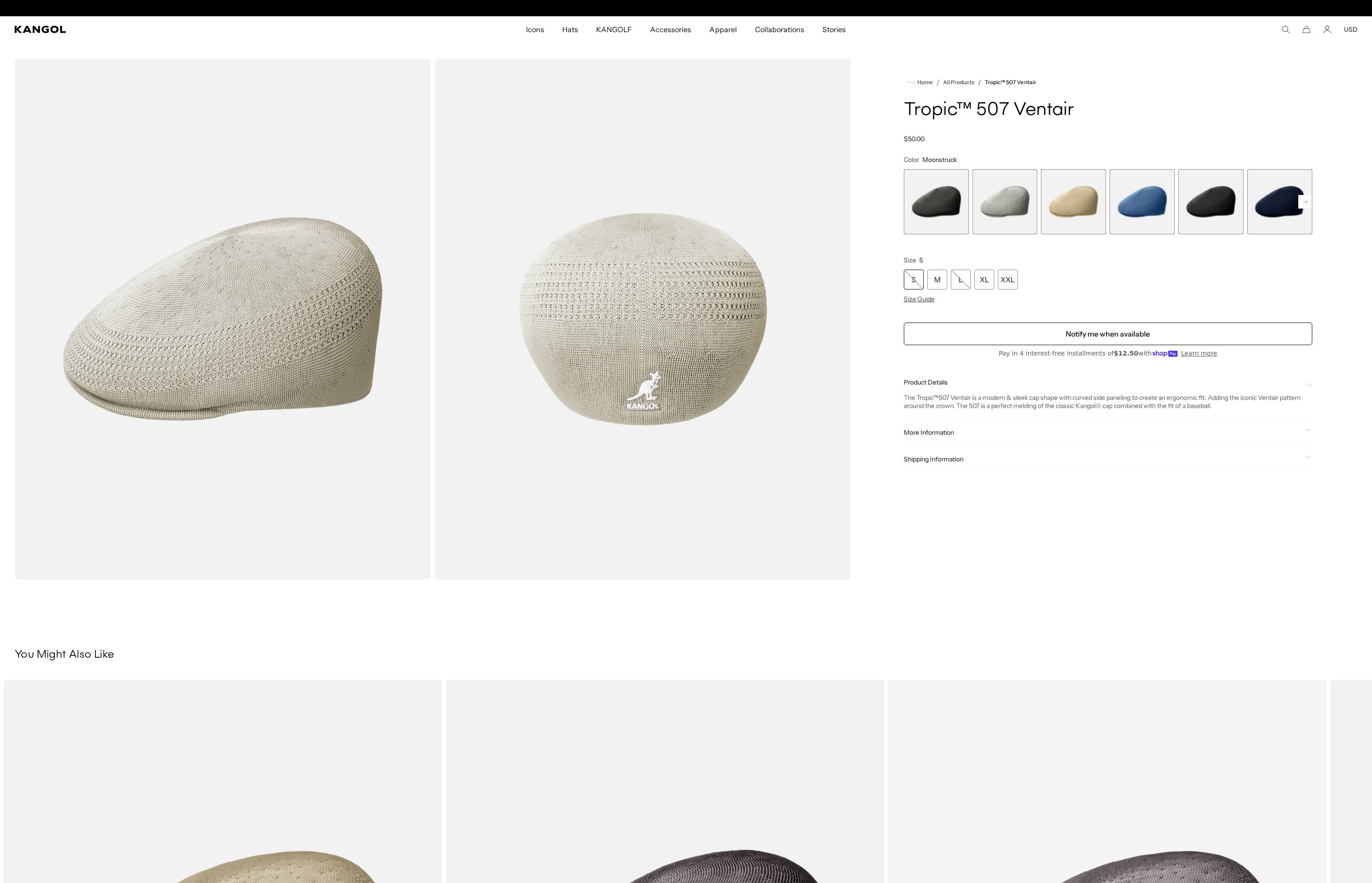
scroll to position [0, 186]
click at [1066, 205] on span "3 of 9" at bounding box center [1074, 202] width 65 height 65
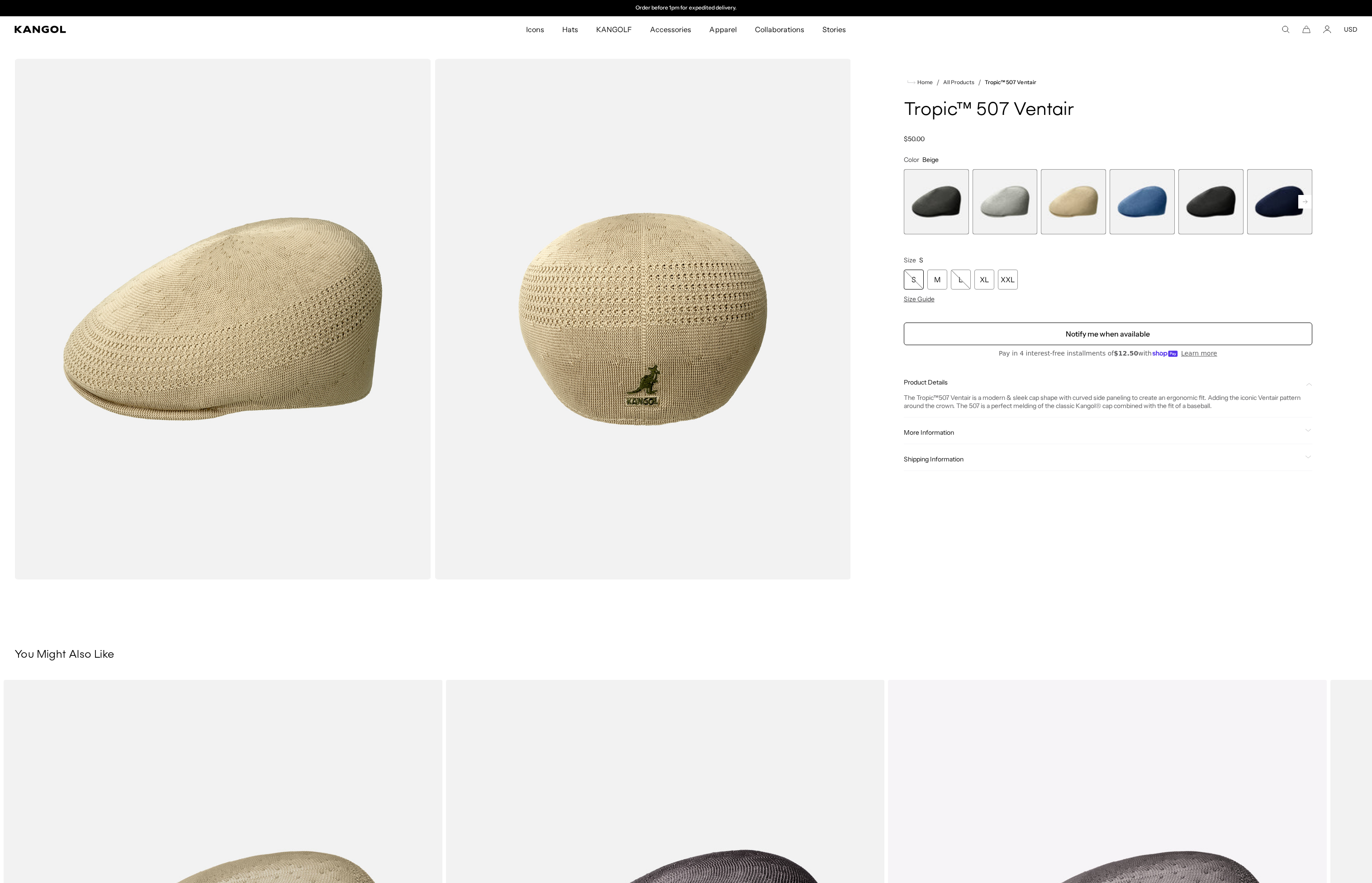
click at [1129, 204] on span "4 of 9" at bounding box center [1142, 202] width 65 height 65
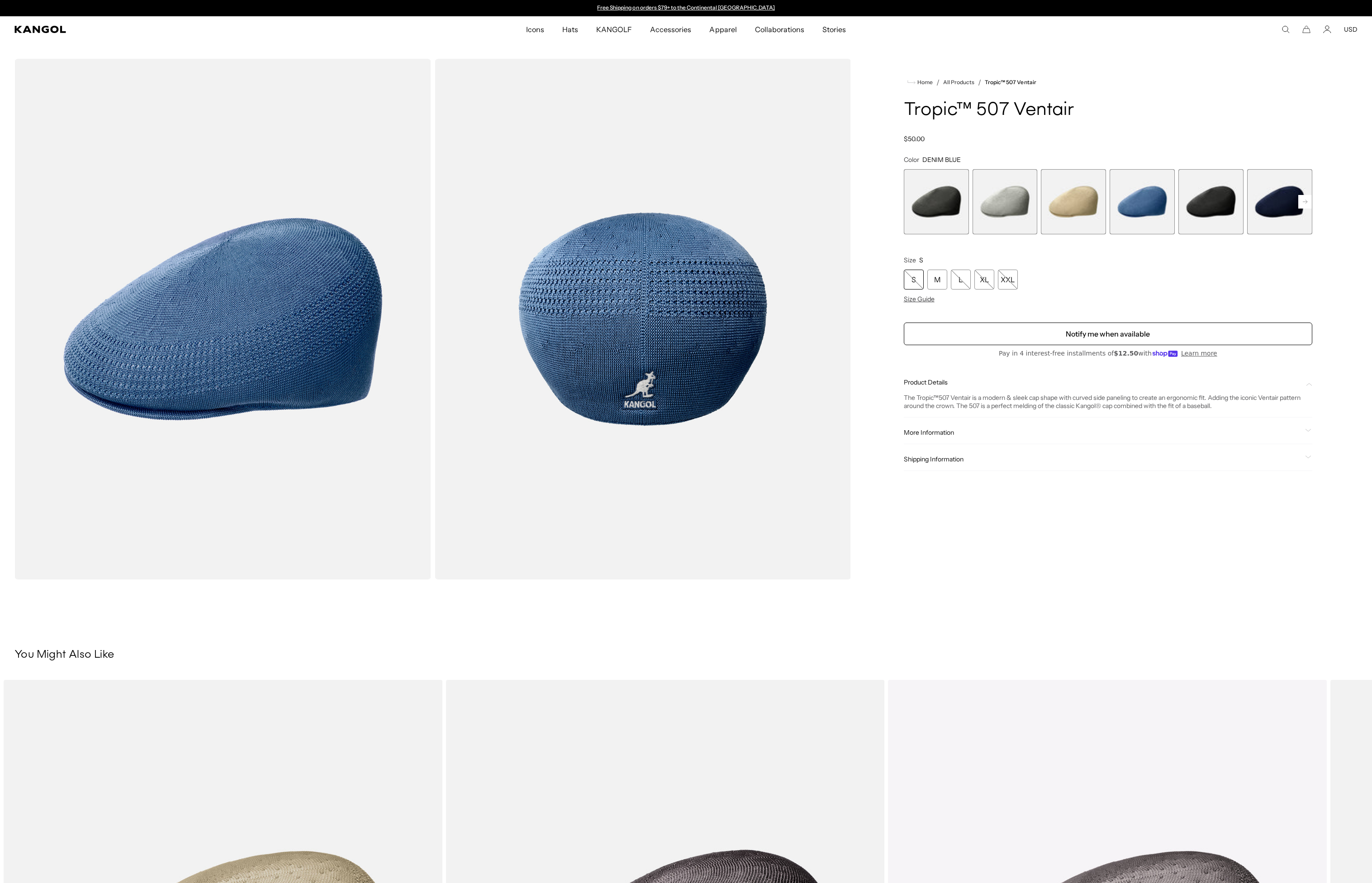
click at [1206, 208] on span "5 of 9" at bounding box center [1211, 202] width 65 height 65
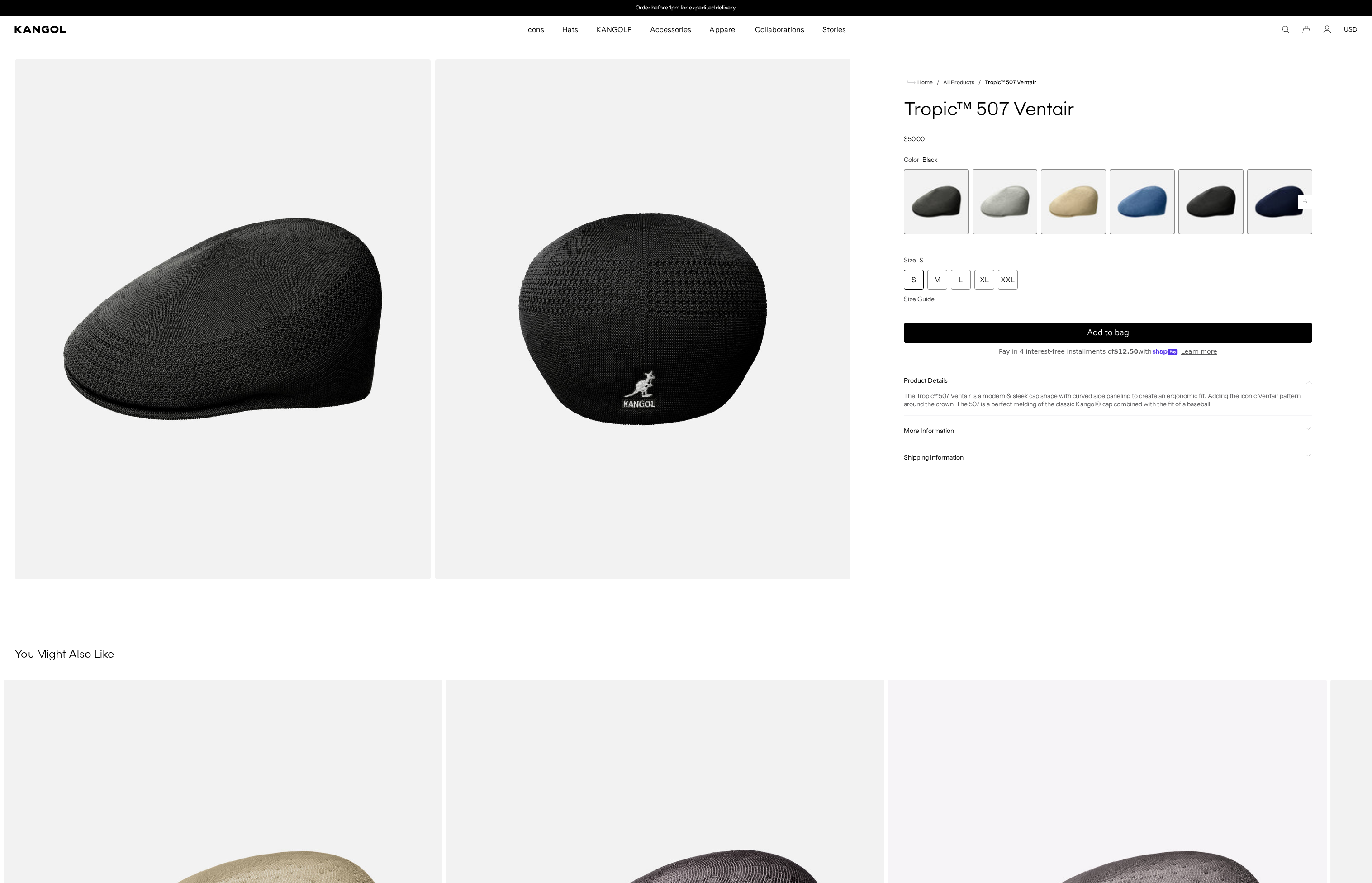
scroll to position [5, 0]
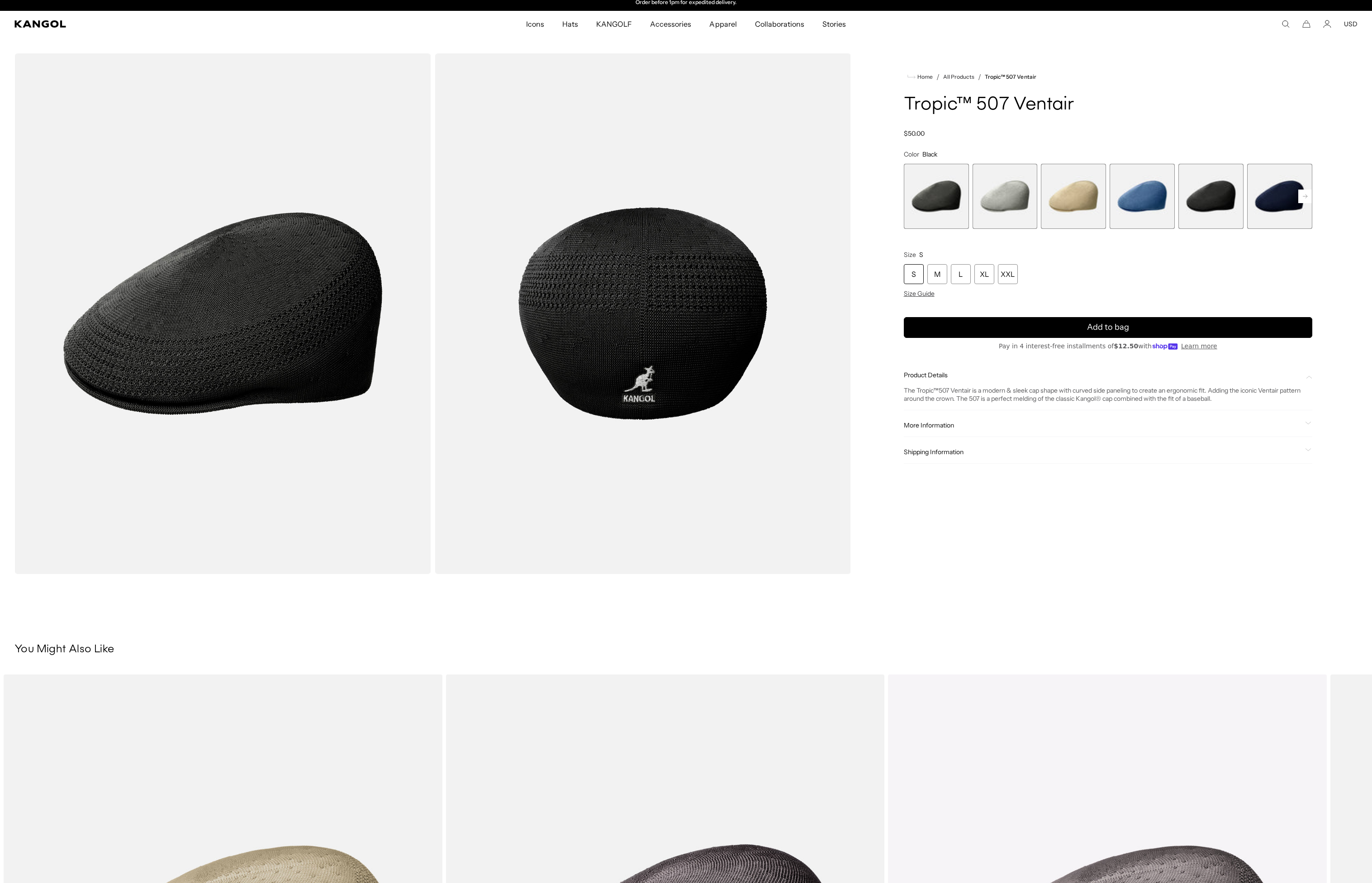
click at [945, 426] on span "More Information" at bounding box center [1103, 425] width 398 height 8
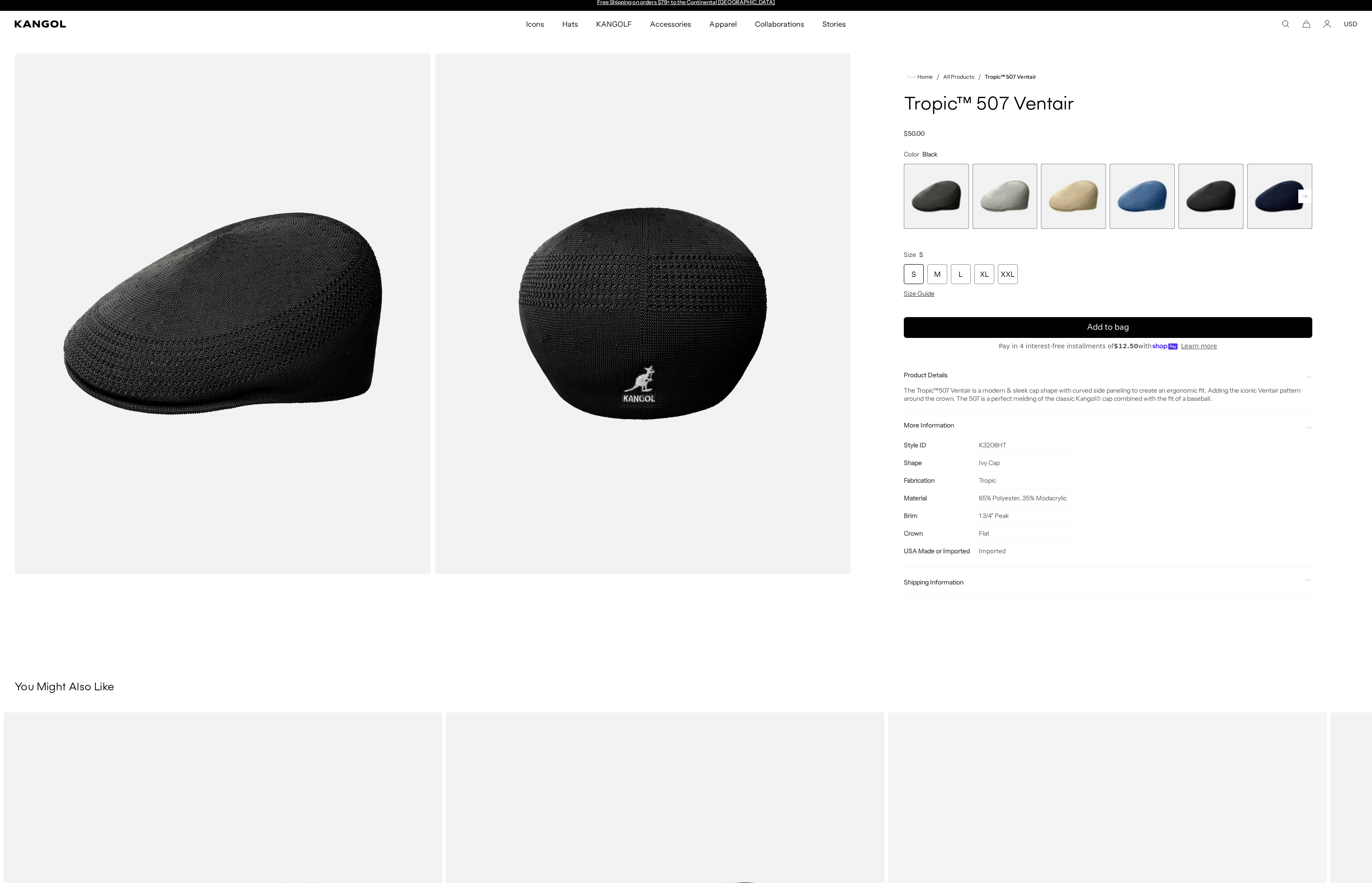
scroll to position [37, 0]
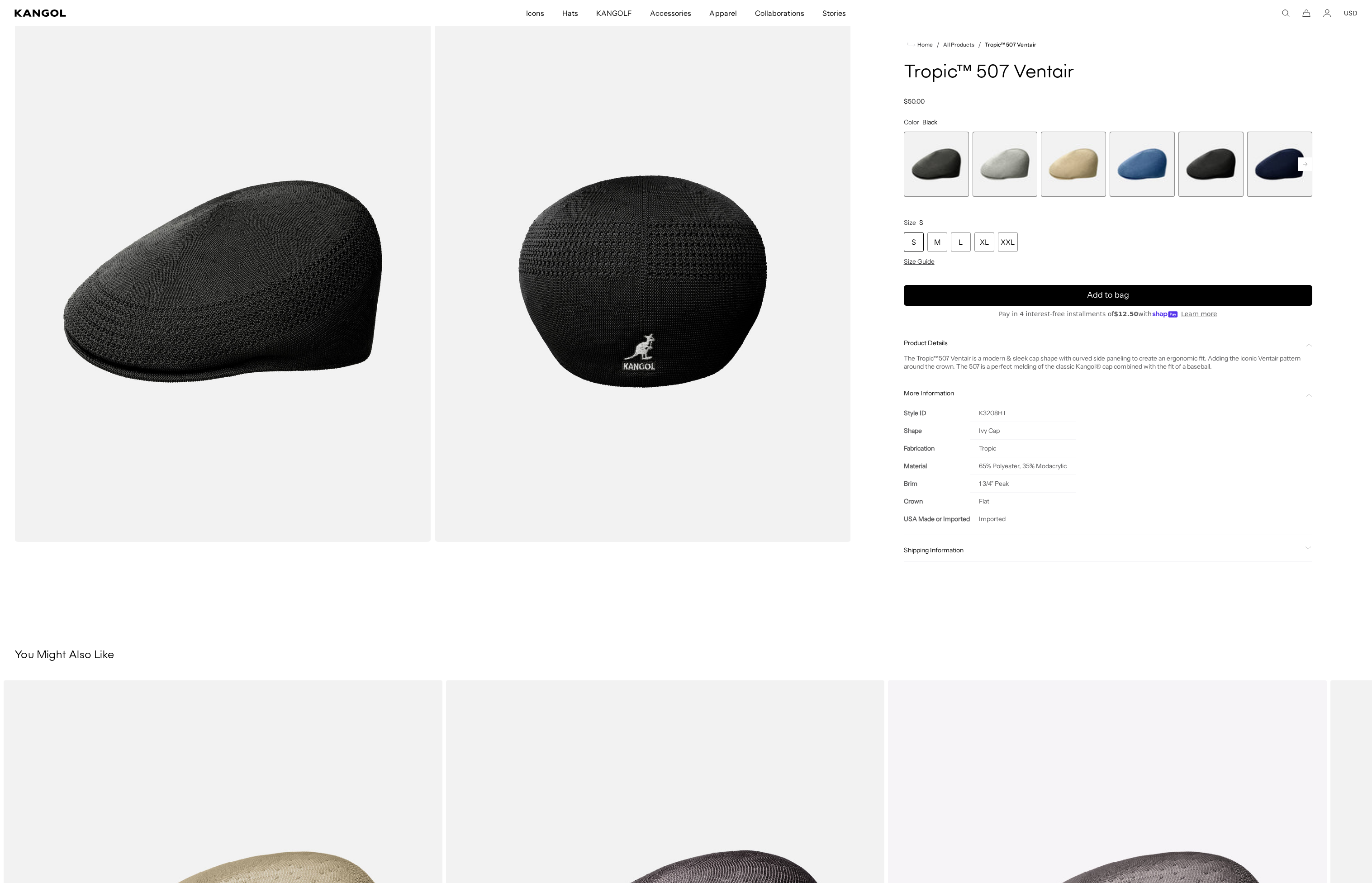
click at [978, 553] on span "Shipping Information" at bounding box center [1103, 550] width 398 height 8
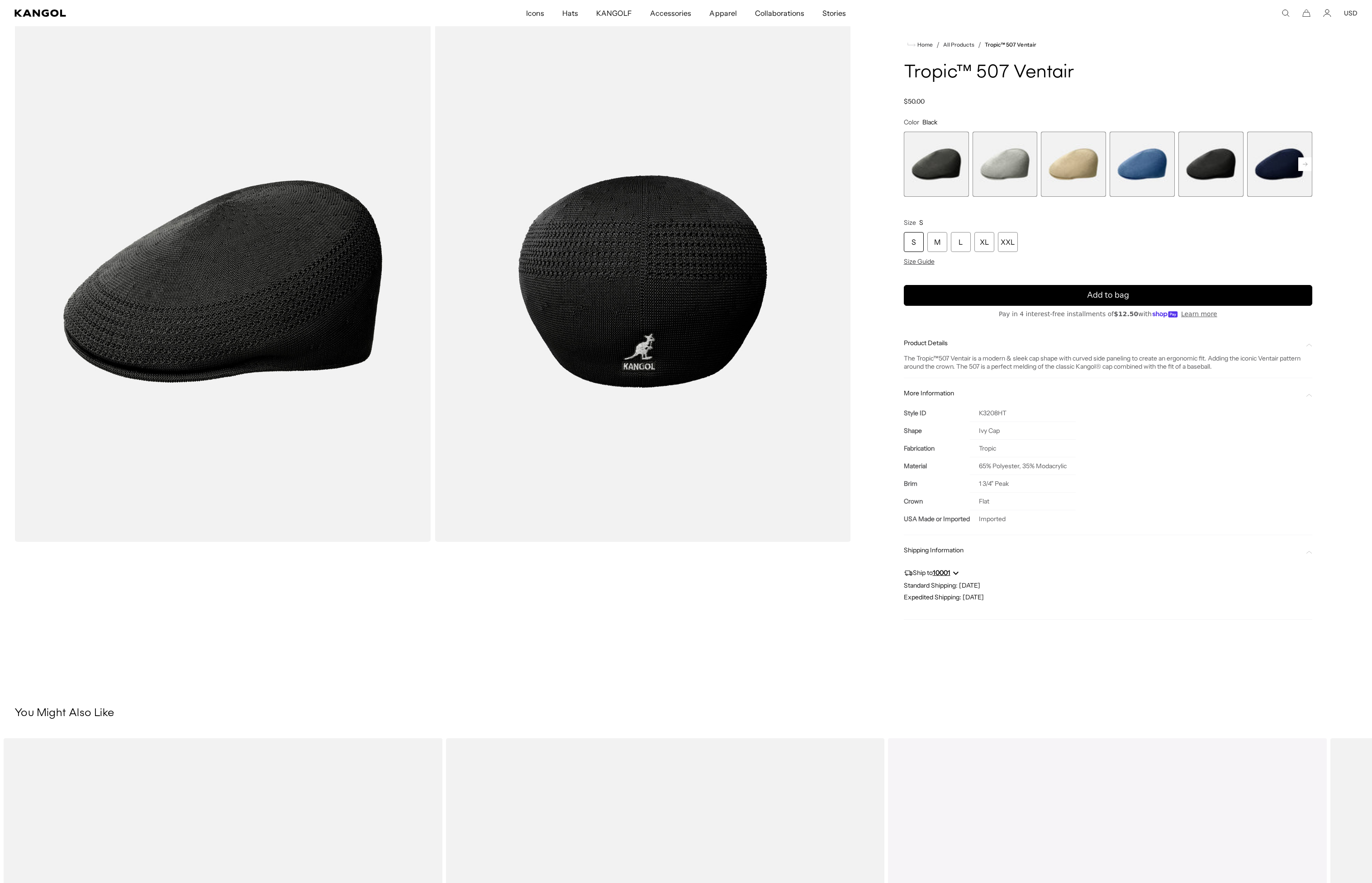
scroll to position [0, 0]
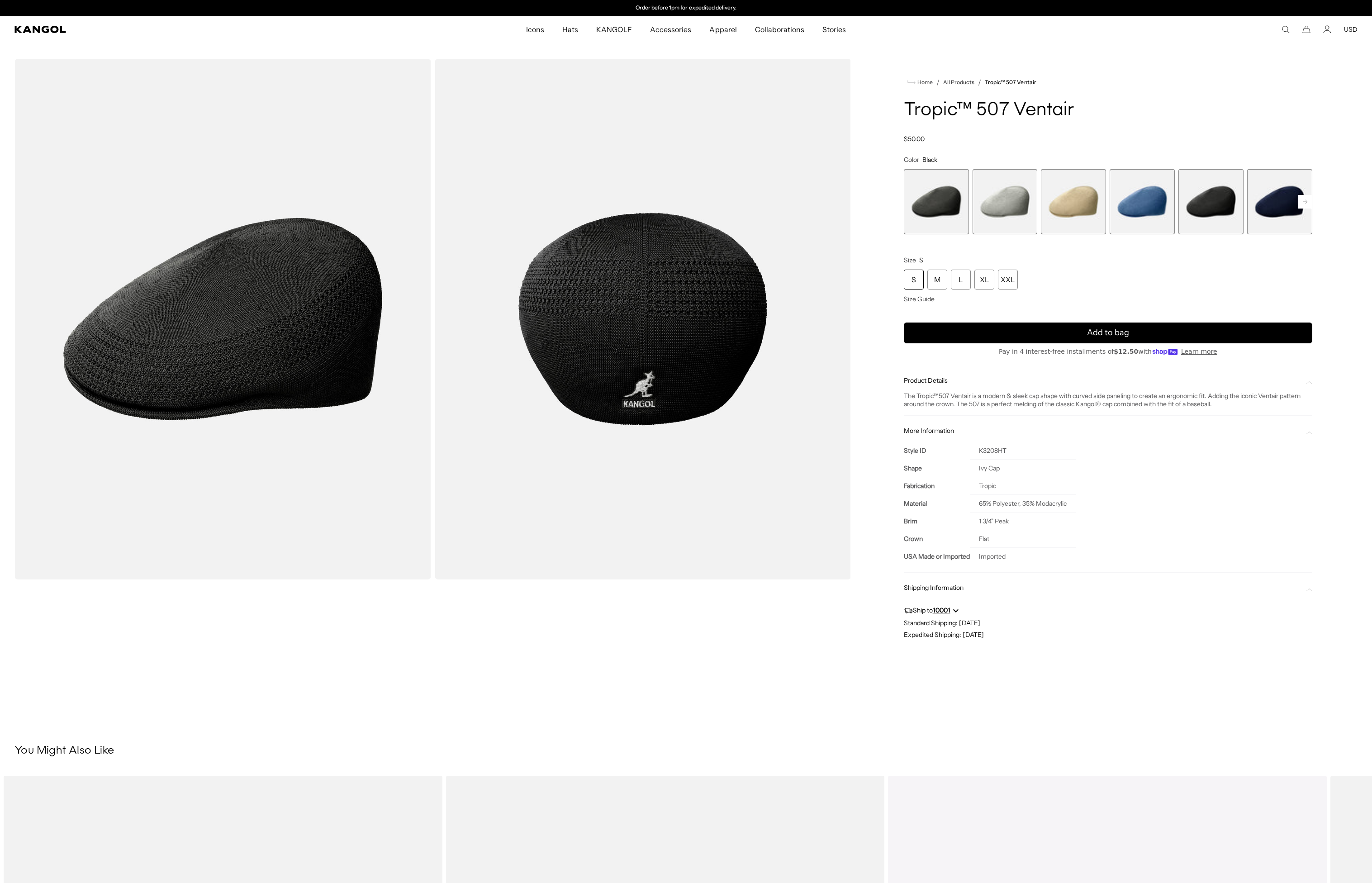
click at [1306, 200] on icon at bounding box center [1305, 202] width 4 height 4
click at [1301, 200] on rect at bounding box center [1305, 201] width 13 height 13
click at [1158, 212] on span "7 of 9" at bounding box center [1142, 202] width 65 height 65
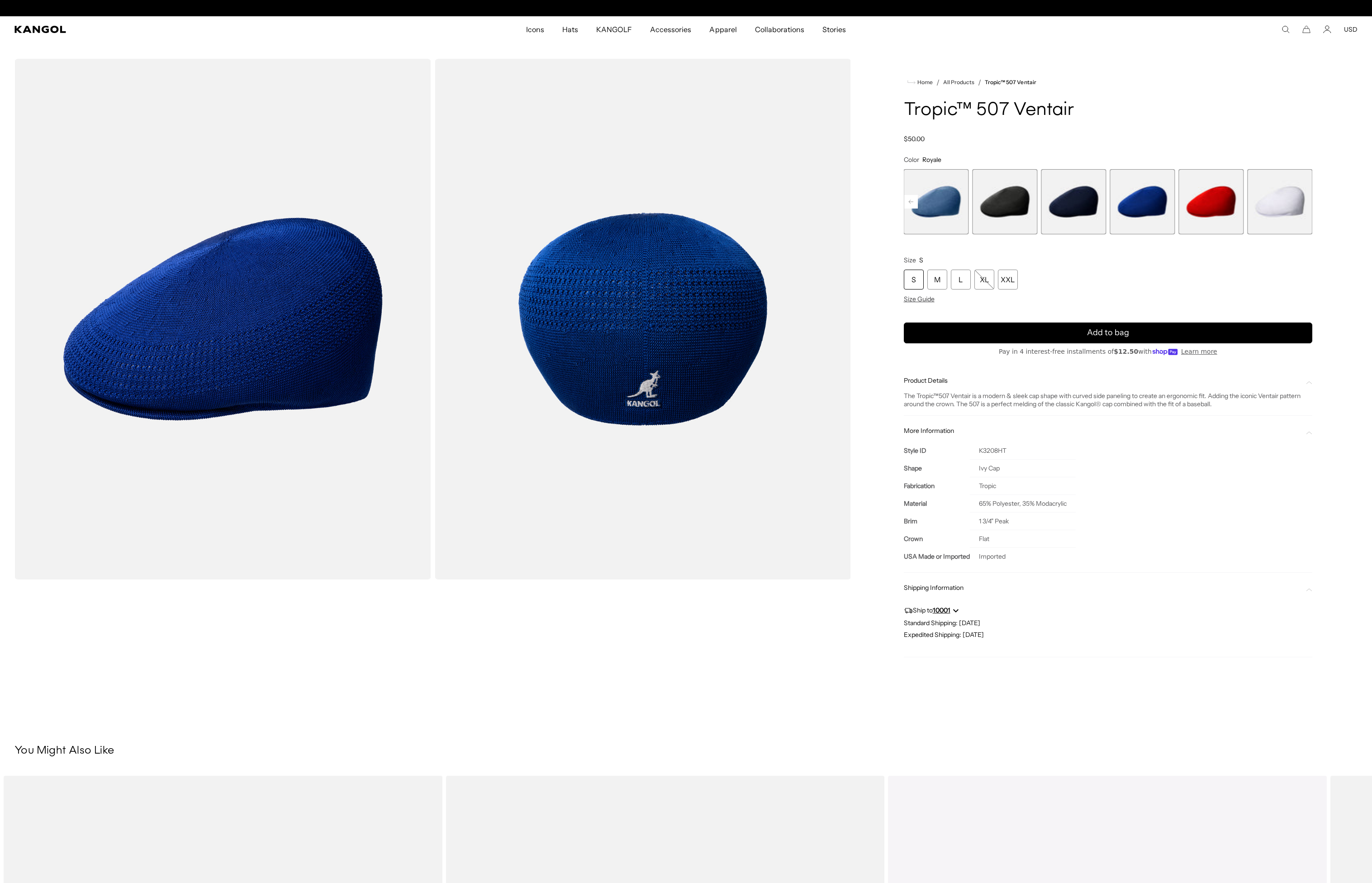
scroll to position [0, 186]
click at [1211, 203] on span "8 of 9" at bounding box center [1211, 202] width 65 height 65
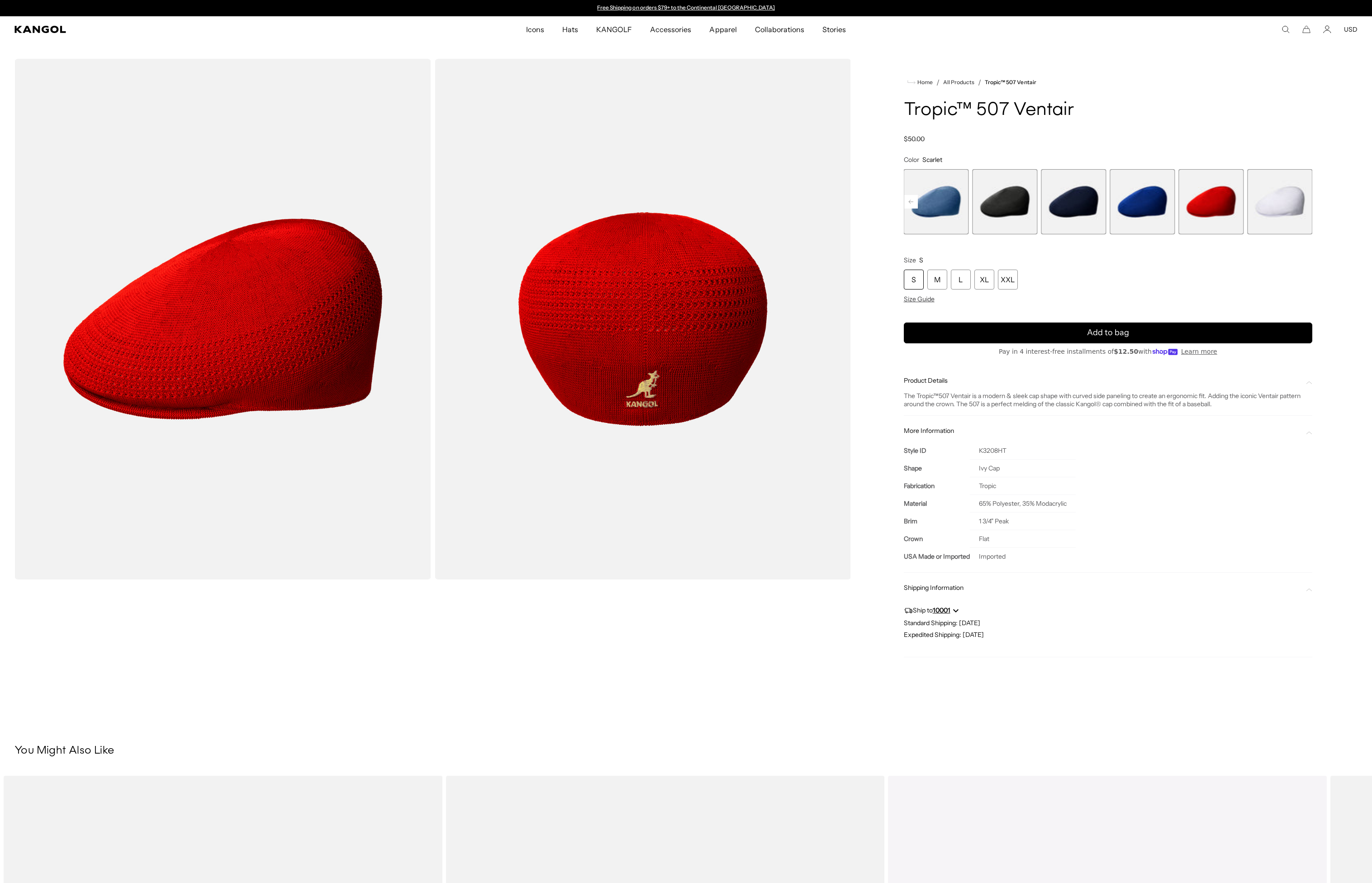
click at [1270, 203] on span "9 of 9" at bounding box center [1280, 202] width 65 height 65
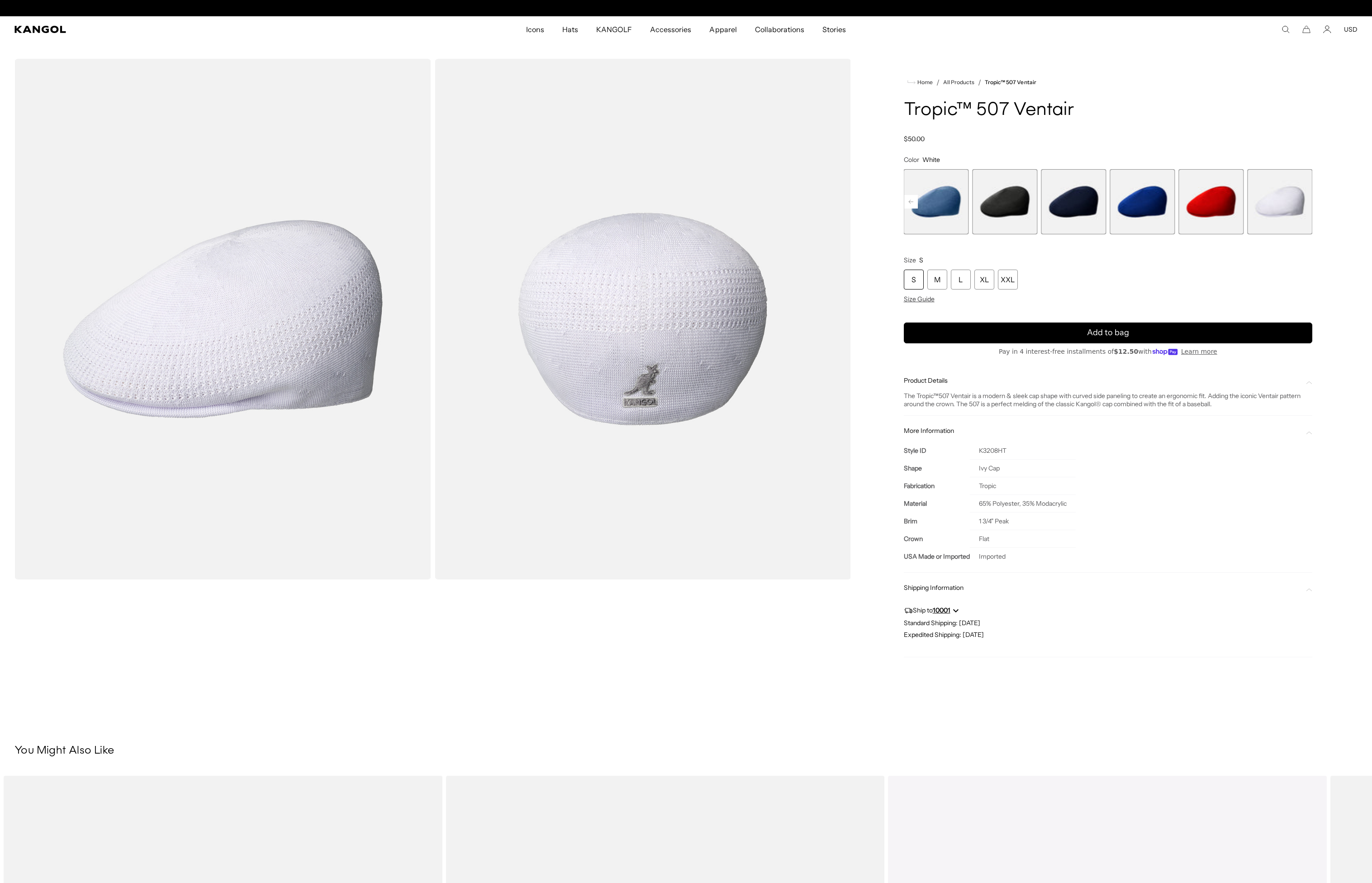
scroll to position [0, 186]
click at [1071, 211] on span "6 of 9" at bounding box center [1074, 202] width 65 height 65
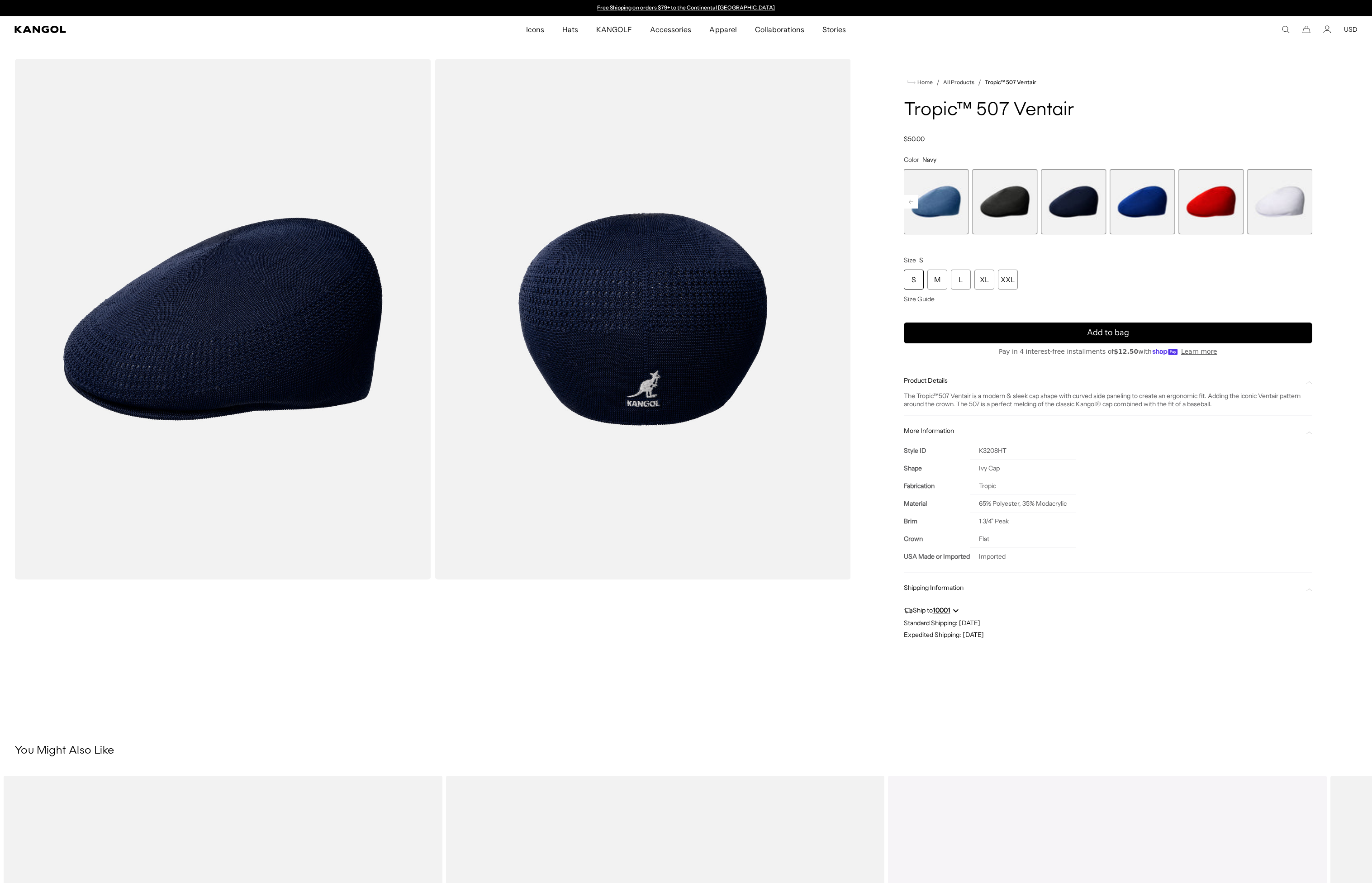
click at [1017, 206] on span "5 of 9" at bounding box center [1005, 202] width 65 height 65
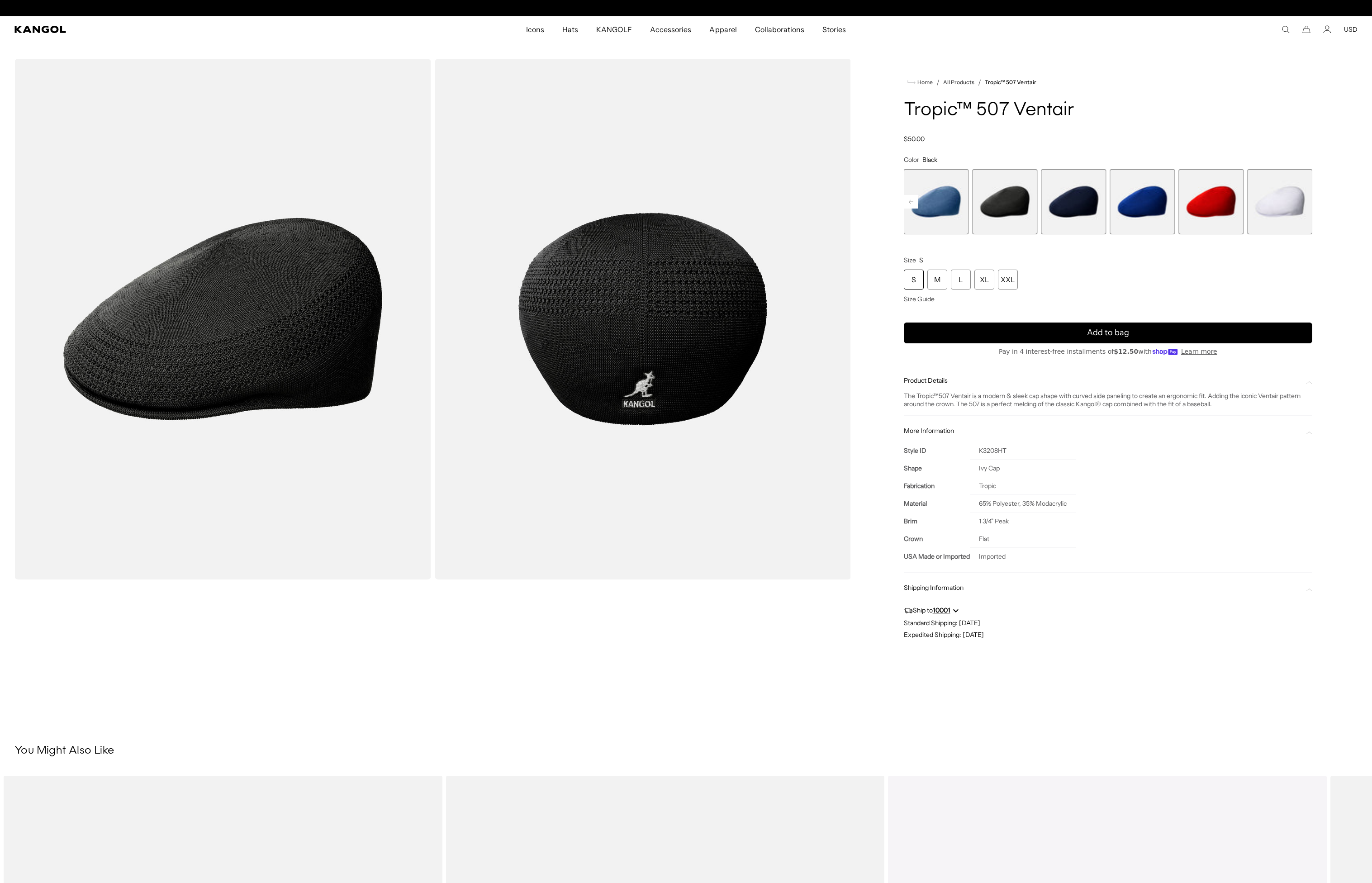
scroll to position [0, 186]
click at [989, 277] on div "XL" at bounding box center [984, 279] width 20 height 20
click at [1140, 260] on legend "Size XL" at bounding box center [1108, 260] width 408 height 8
drag, startPoint x: 957, startPoint y: 110, endPoint x: 1059, endPoint y: 114, distance: 102.1
click at [1059, 114] on h1 "Tropic™ 507 Ventair" at bounding box center [1108, 110] width 408 height 20
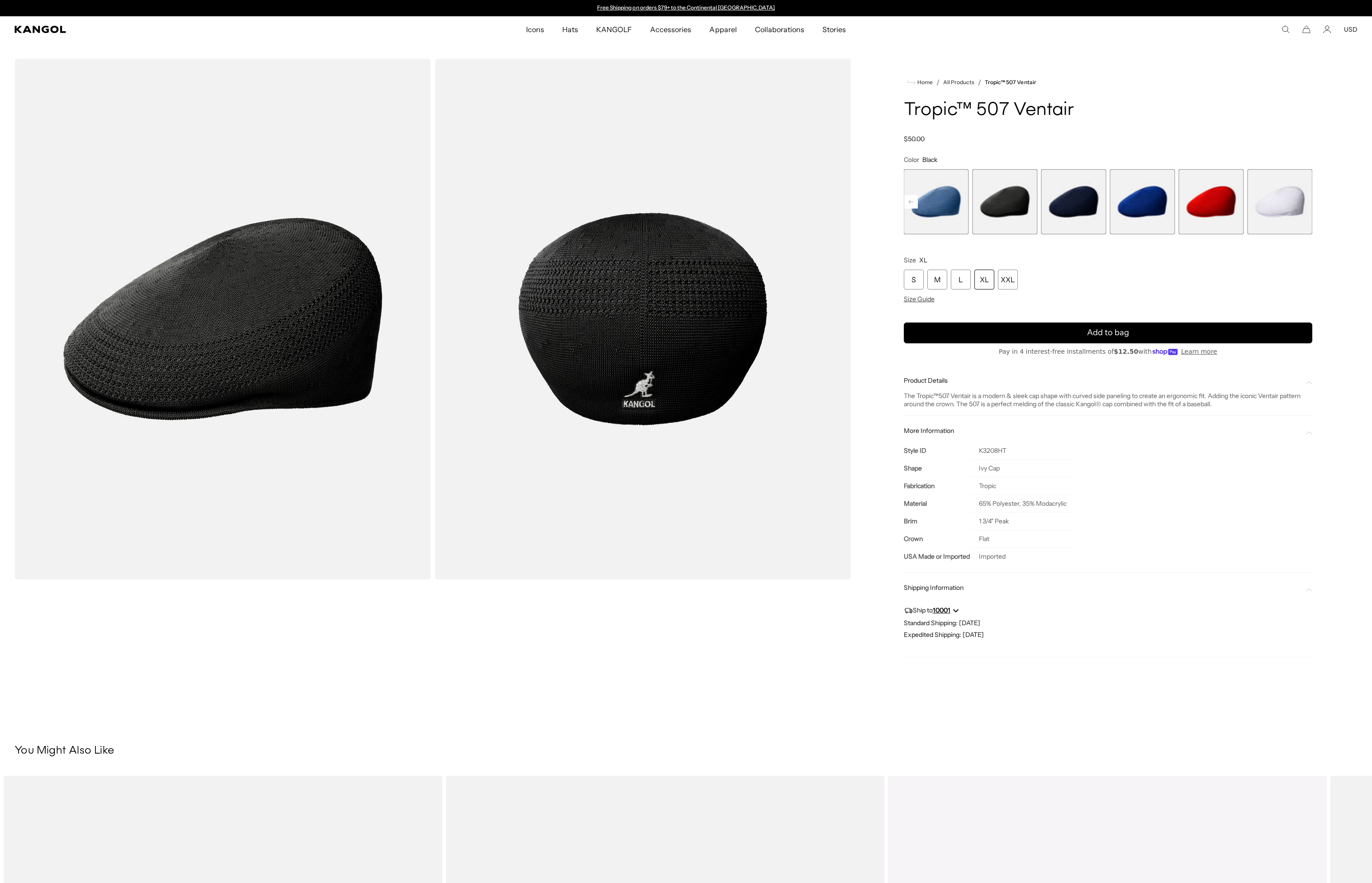
click at [1098, 112] on h1 "Tropic™ 507 Ventair" at bounding box center [1108, 110] width 408 height 20
drag, startPoint x: 906, startPoint y: 110, endPoint x: 1108, endPoint y: 110, distance: 202.0
click at [1108, 110] on h1 "Tropic™ 507 Ventair" at bounding box center [1108, 110] width 408 height 20
copy h1 "Tropic™ 507 Ventair"
